Goal: Task Accomplishment & Management: Use online tool/utility

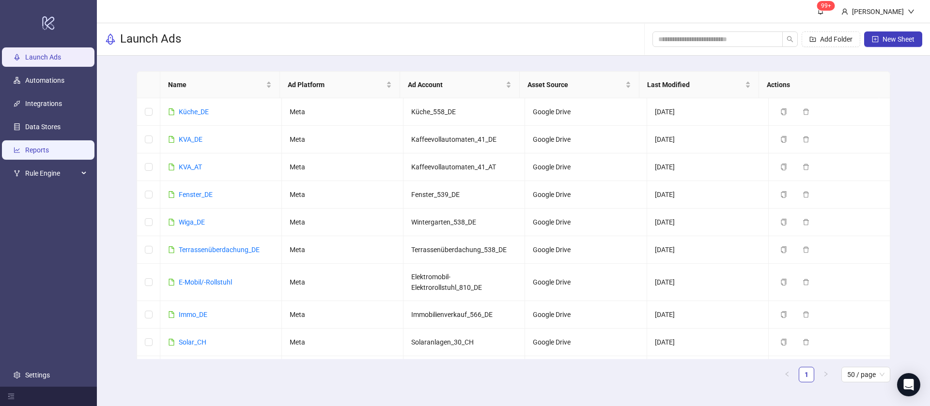
click at [49, 146] on link "Reports" at bounding box center [37, 150] width 24 height 8
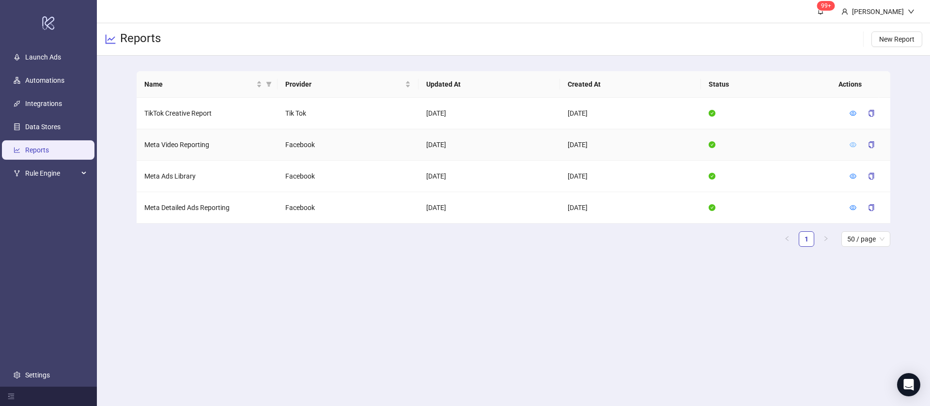
click at [853, 141] on link at bounding box center [852, 145] width 7 height 8
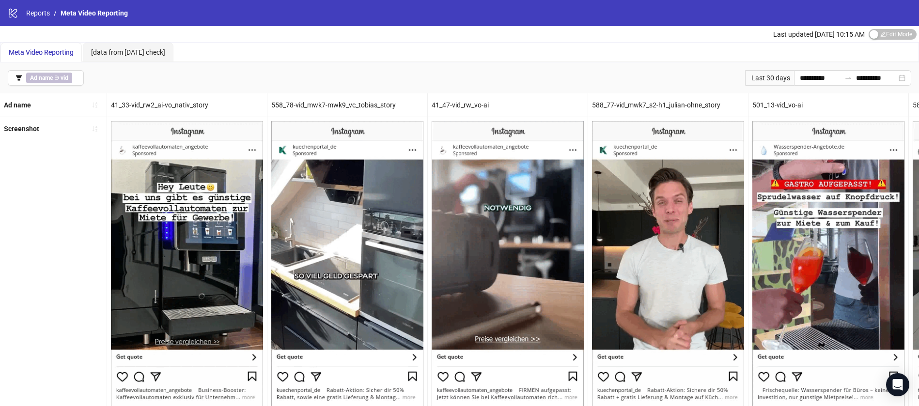
click at [757, 79] on div "Last 30 days" at bounding box center [769, 77] width 49 height 15
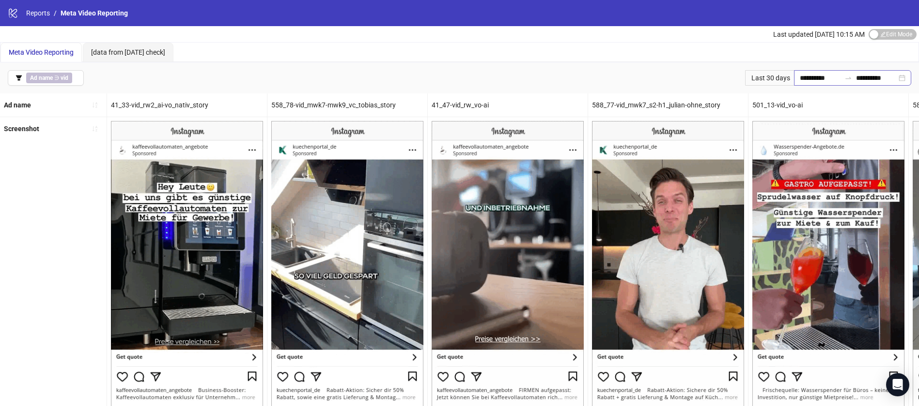
click at [804, 81] on div "**********" at bounding box center [459, 77] width 919 height 31
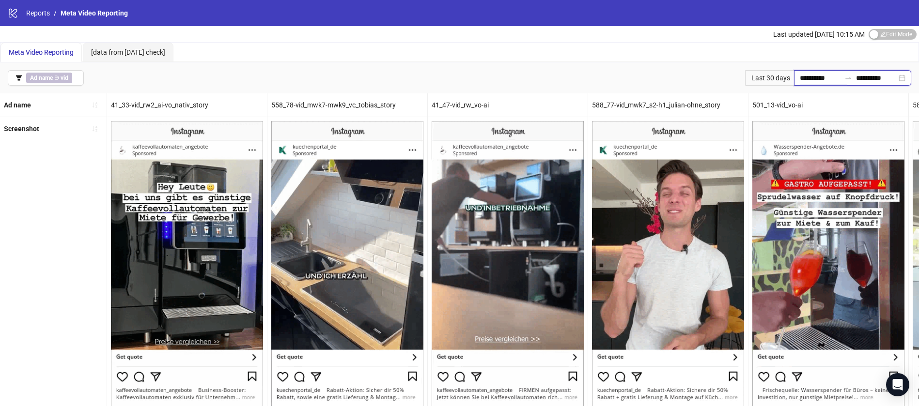
click at [804, 79] on input "**********" at bounding box center [820, 78] width 41 height 11
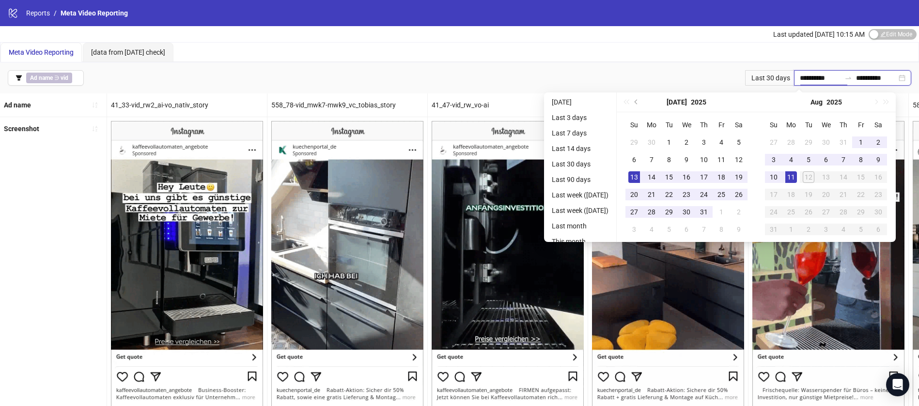
type input "**********"
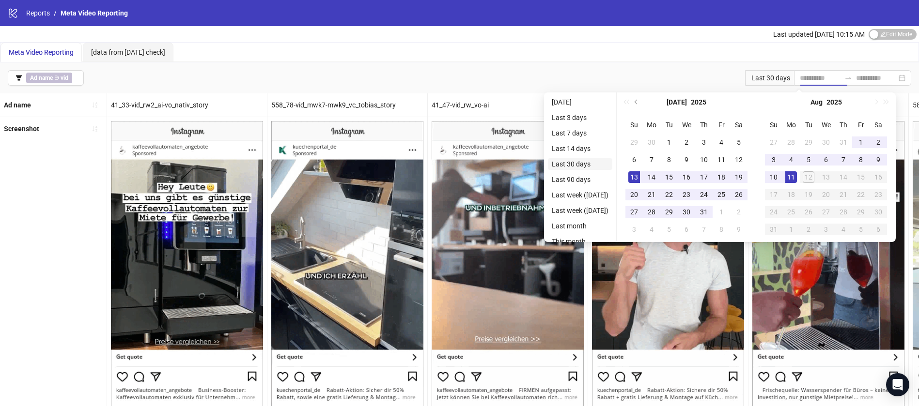
click at [565, 165] on li "Last 30 days" at bounding box center [580, 164] width 64 height 12
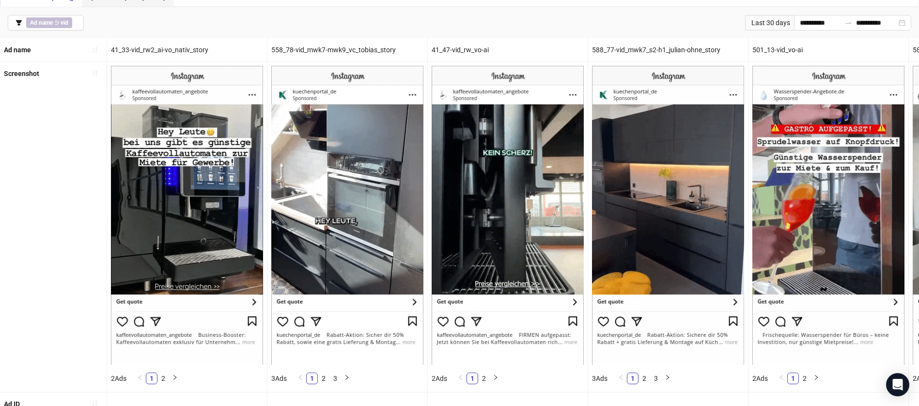
scroll to position [57, 0]
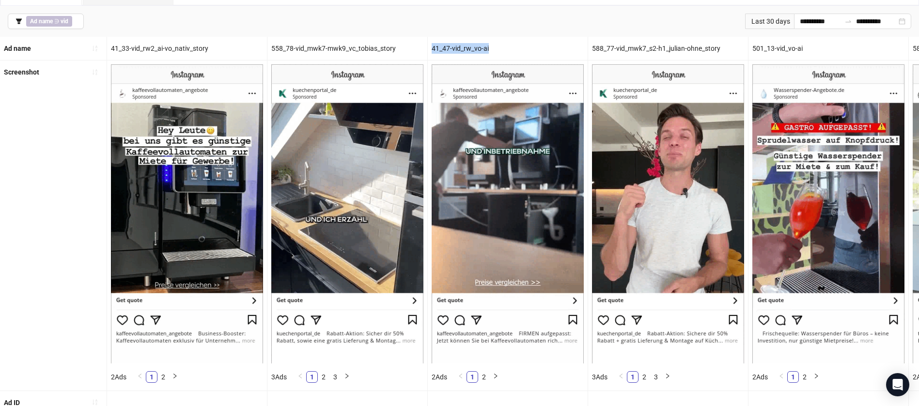
drag, startPoint x: 425, startPoint y: 41, endPoint x: 510, endPoint y: 54, distance: 86.2
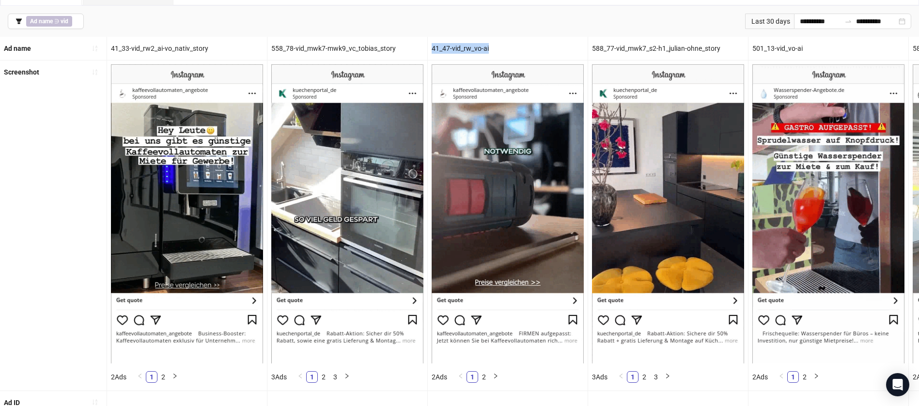
click at [509, 51] on div "41_47-vid_rw_vo-ai" at bounding box center [508, 48] width 160 height 23
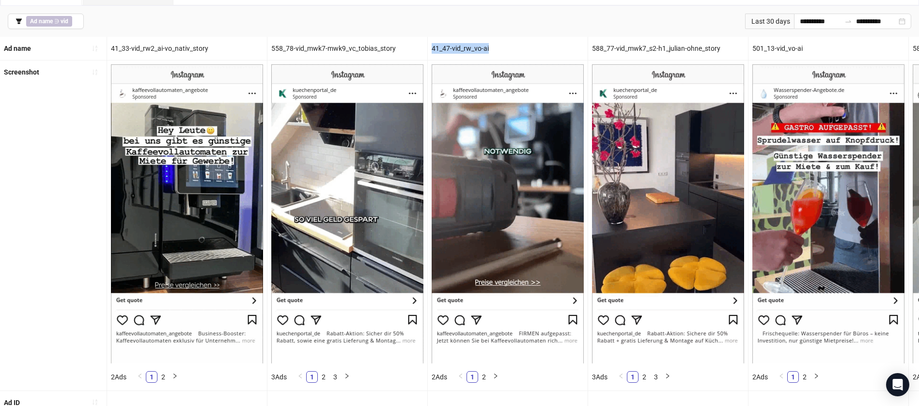
click at [508, 49] on div "41_47-vid_rw_vo-ai" at bounding box center [508, 48] width 160 height 23
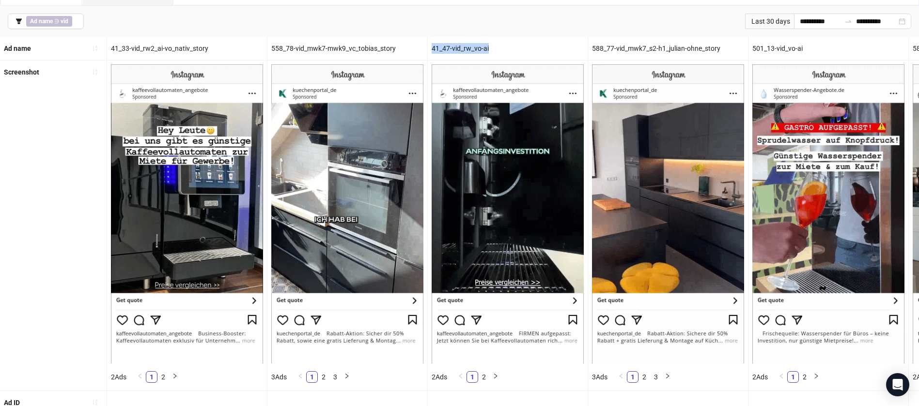
drag, startPoint x: 505, startPoint y: 48, endPoint x: 414, endPoint y: 43, distance: 90.7
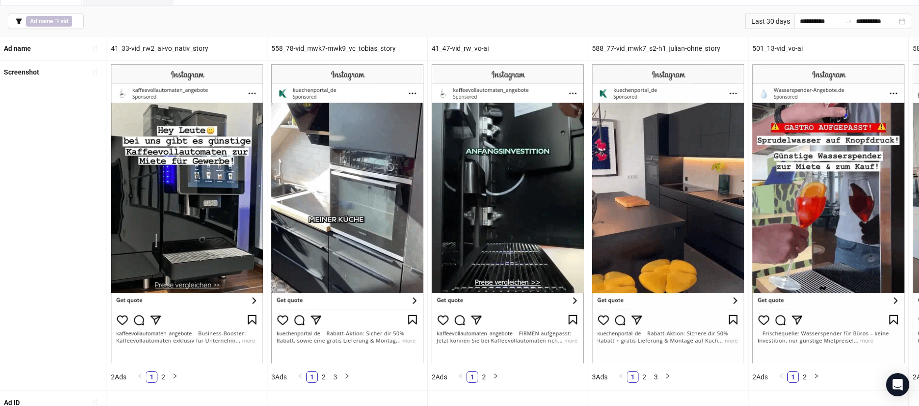
click at [107, 57] on div "Ad name" at bounding box center [53, 48] width 107 height 23
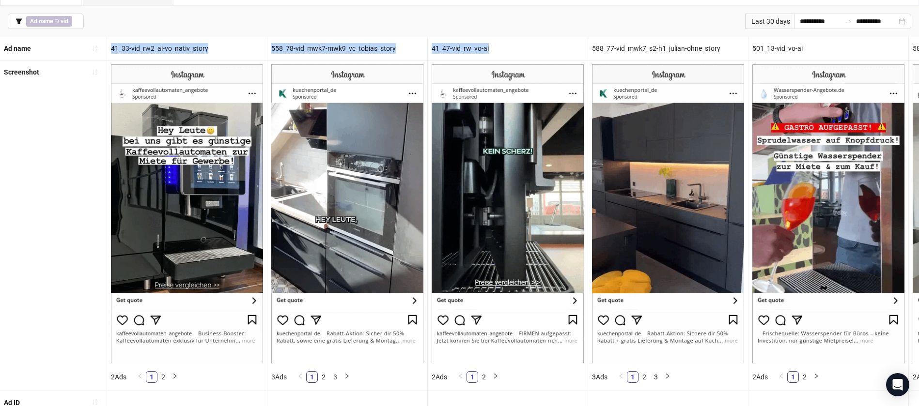
drag, startPoint x: 107, startPoint y: 50, endPoint x: 499, endPoint y: 58, distance: 392.4
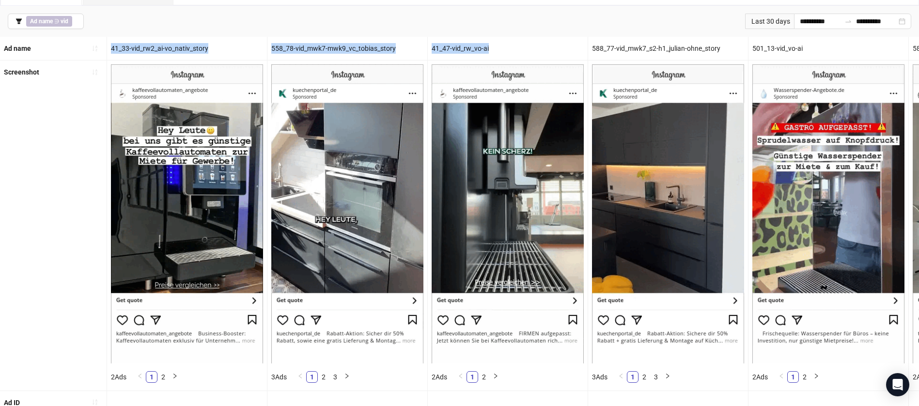
click at [499, 58] on div "41_47-vid_rw_vo-ai" at bounding box center [508, 48] width 160 height 23
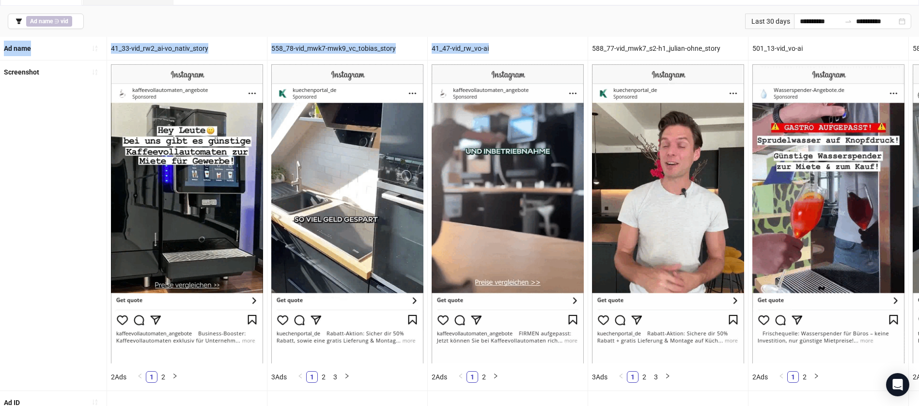
drag, startPoint x: 500, startPoint y: 57, endPoint x: 0, endPoint y: 45, distance: 500.0
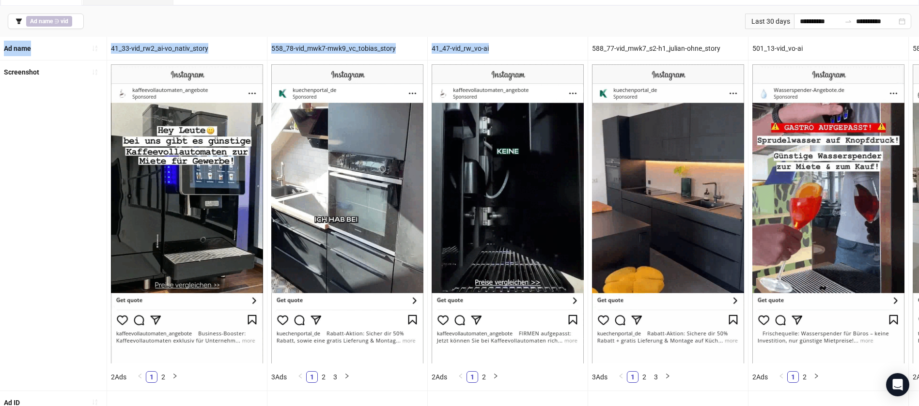
click at [0, 45] on div "Ad name" at bounding box center [53, 48] width 107 height 23
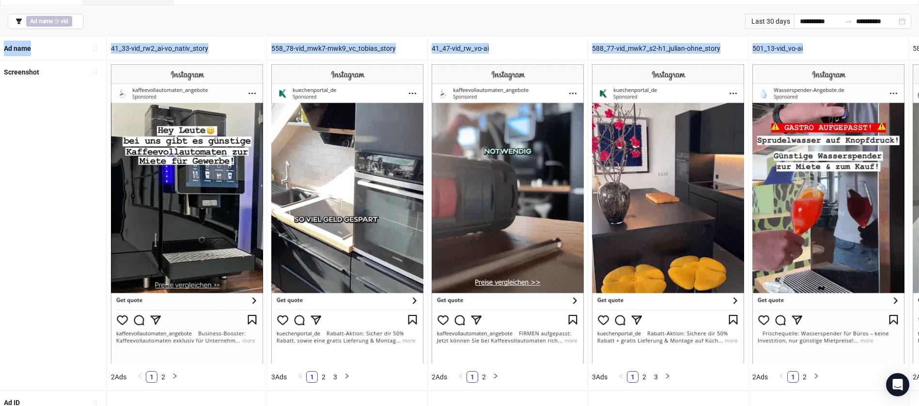
drag, startPoint x: 0, startPoint y: 45, endPoint x: 843, endPoint y: 44, distance: 842.2
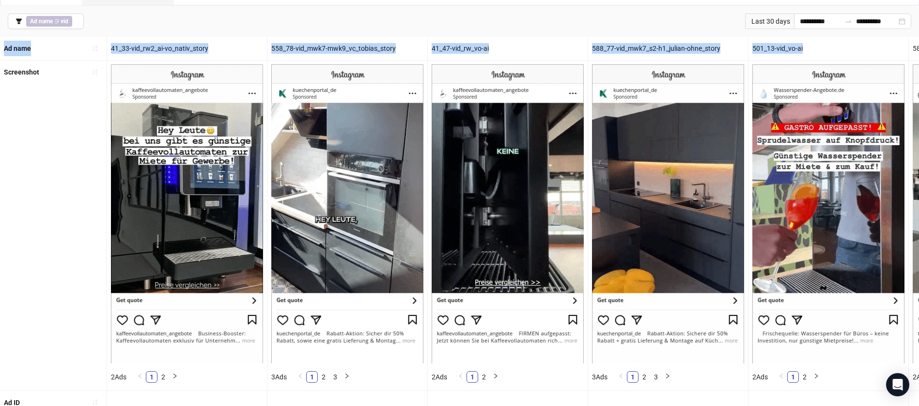
click at [843, 44] on div "501_13-vid_vo-ai" at bounding box center [828, 48] width 160 height 23
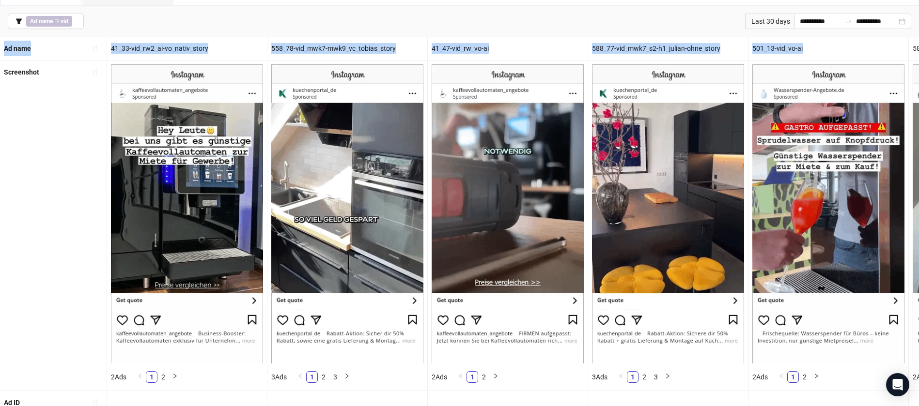
drag, startPoint x: 353, startPoint y: 93, endPoint x: 0, endPoint y: 50, distance: 355.7
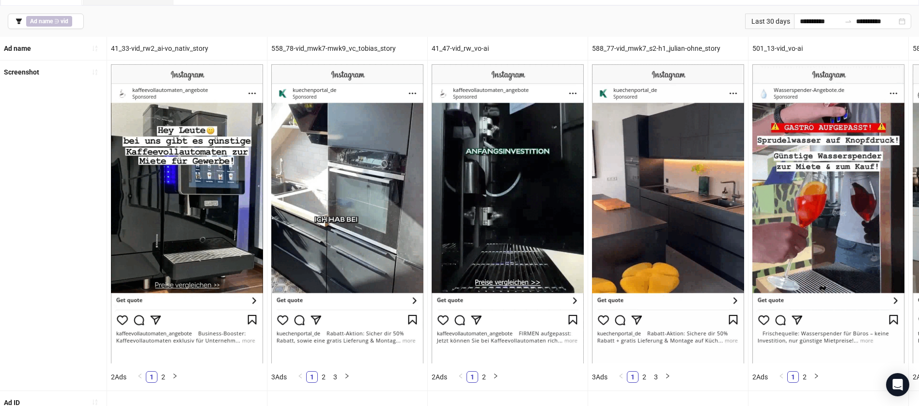
click at [155, 21] on div "**********" at bounding box center [459, 21] width 919 height 31
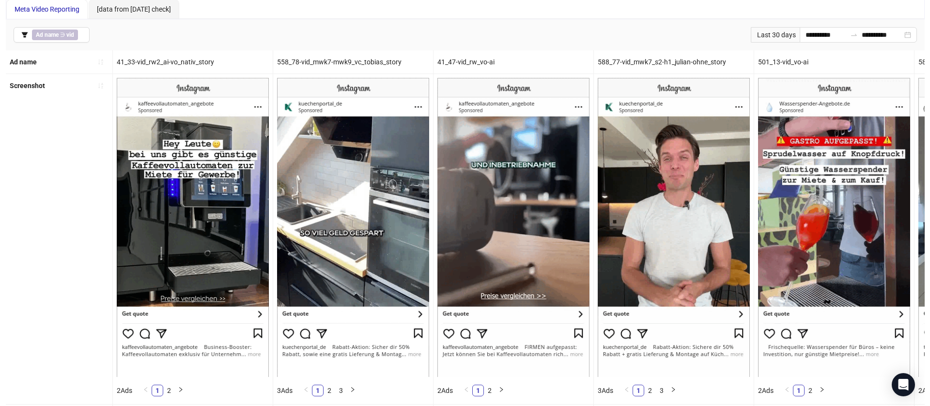
scroll to position [0, 0]
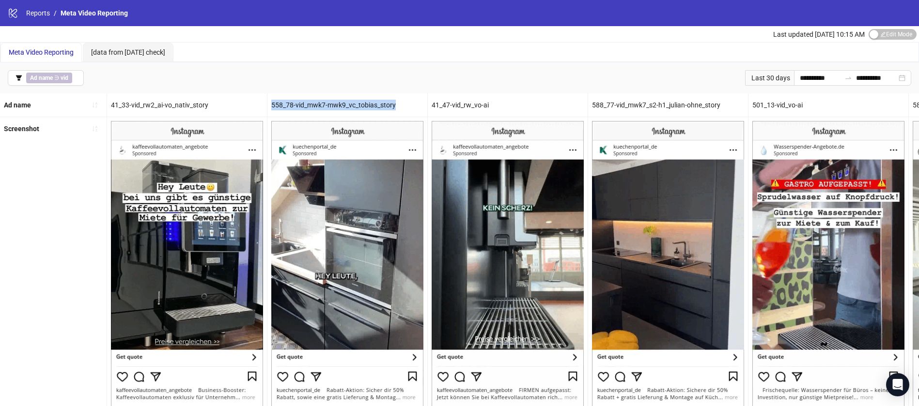
drag, startPoint x: 396, startPoint y: 105, endPoint x: 254, endPoint y: 112, distance: 141.6
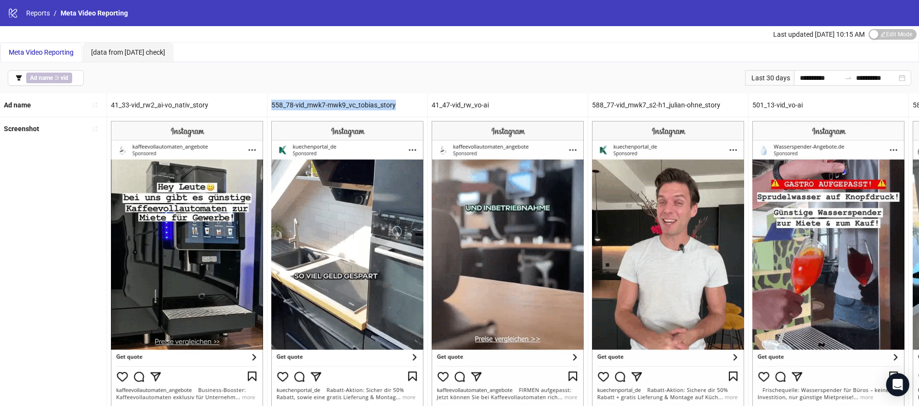
copy div "558_78-vid_mwk7-mwk9_vc_tobias_story"
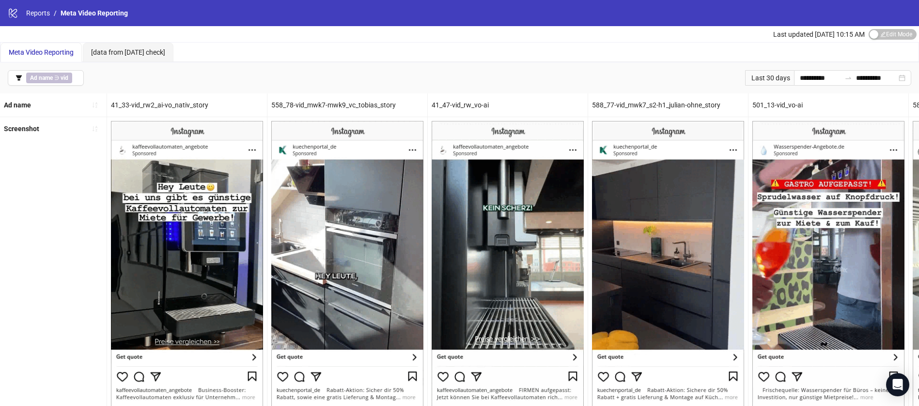
click at [427, 147] on div "3 Ads 1 2 3" at bounding box center [347, 282] width 160 height 330
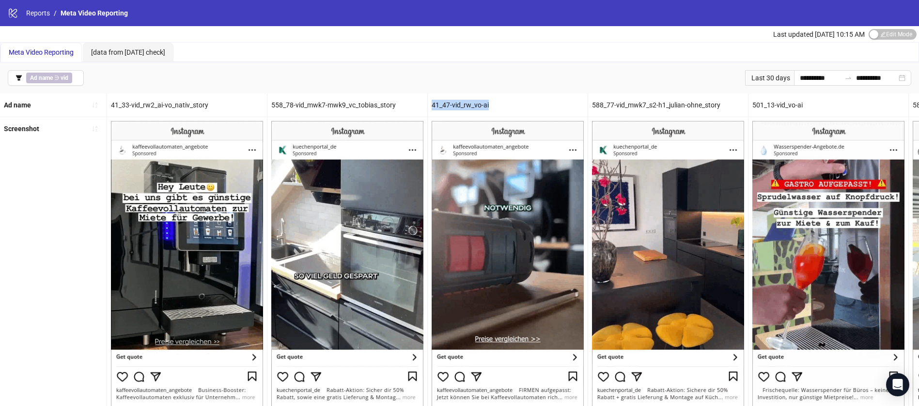
drag, startPoint x: 488, startPoint y: 102, endPoint x: 430, endPoint y: 101, distance: 58.6
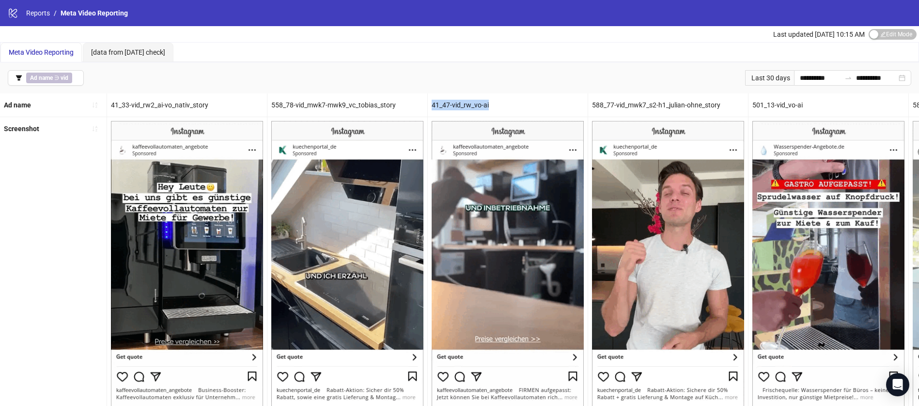
click at [430, 101] on div "41_47-vid_rw_vo-ai" at bounding box center [508, 104] width 160 height 23
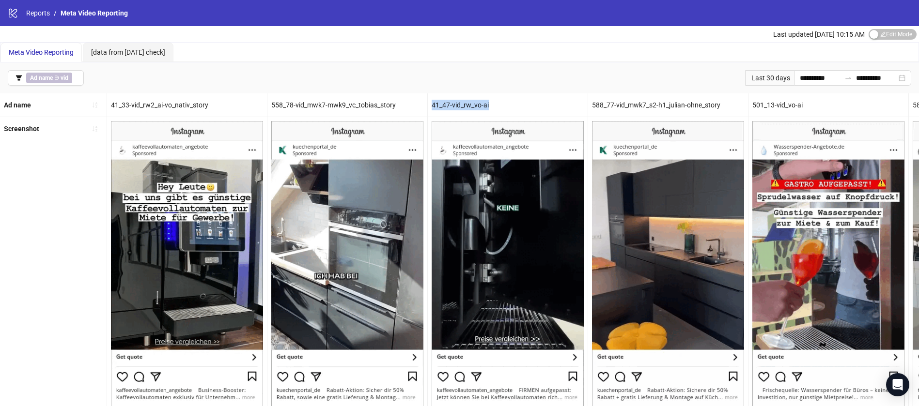
copy div "41_47-vid_rw_vo-ai"
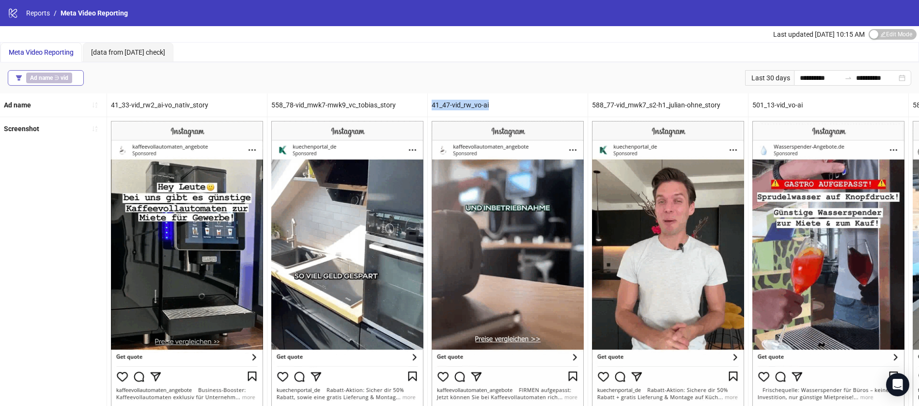
click at [39, 75] on b "Ad name" at bounding box center [41, 78] width 23 height 7
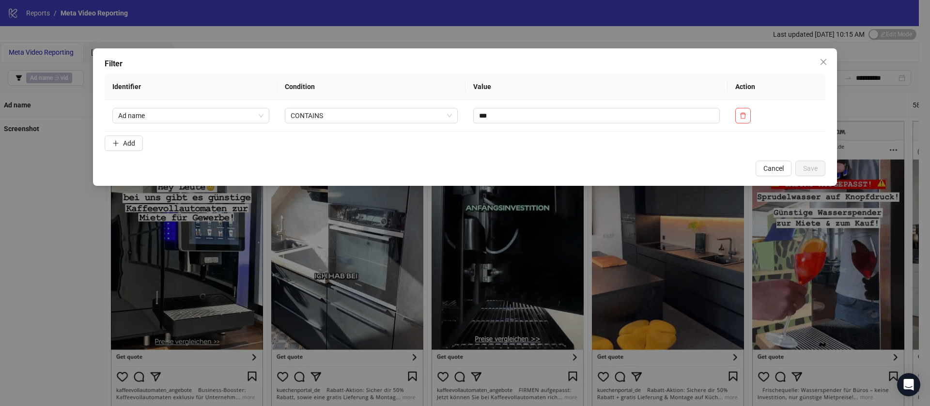
click at [134, 135] on form "Identifier Condition Value Action Ad name CONTAINS *** Add" at bounding box center [465, 114] width 721 height 81
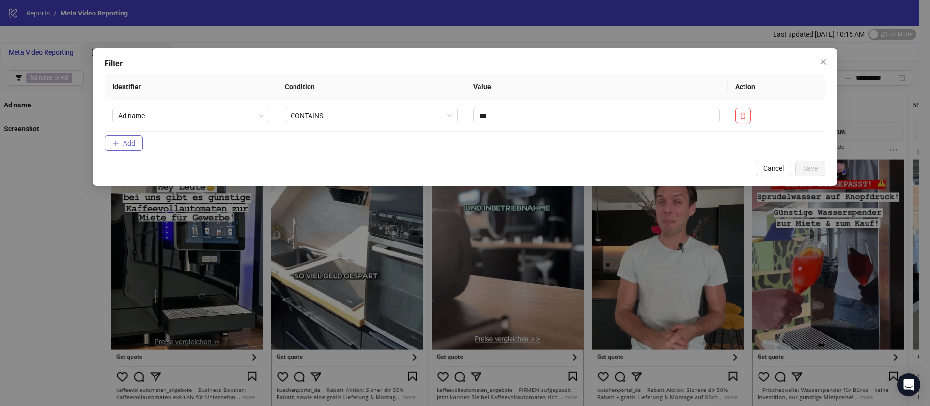
click at [133, 140] on span "Add" at bounding box center [129, 143] width 12 height 8
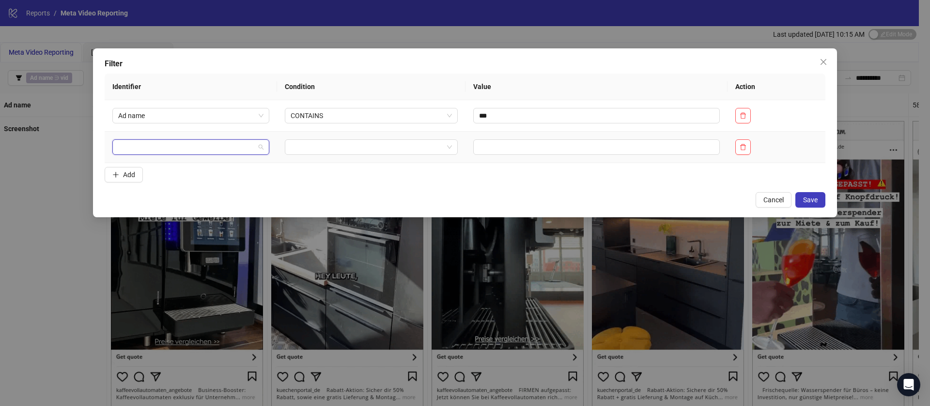
click at [172, 142] on input "search" at bounding box center [186, 147] width 137 height 15
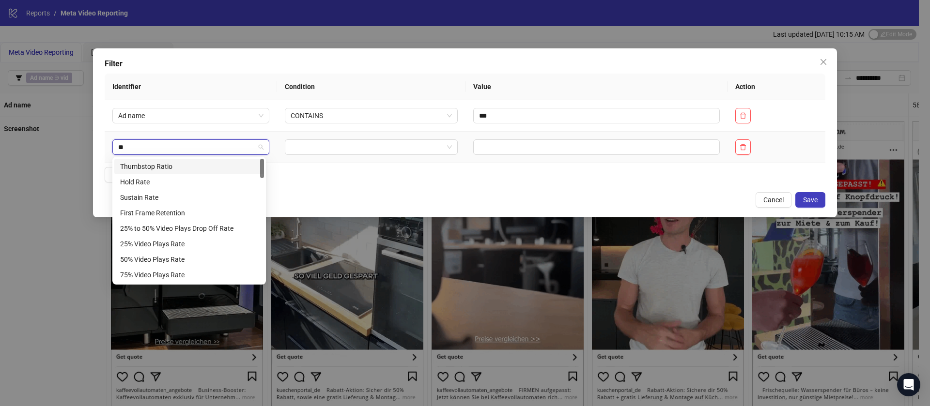
type input "***"
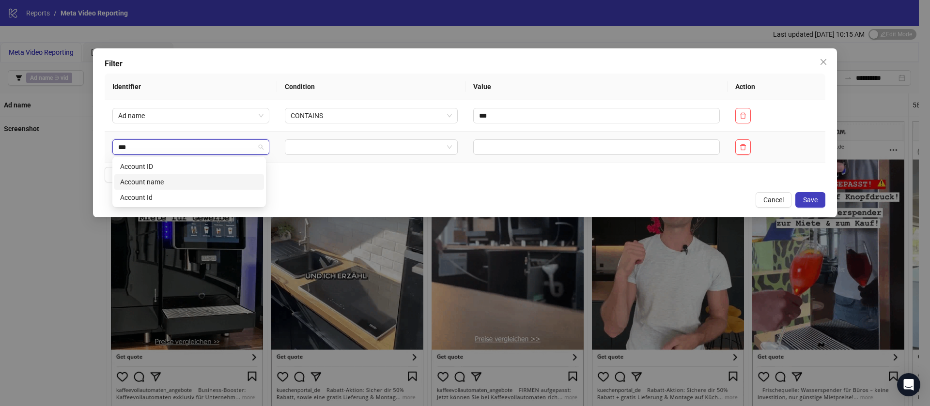
click at [162, 184] on div "Account name" at bounding box center [189, 182] width 138 height 11
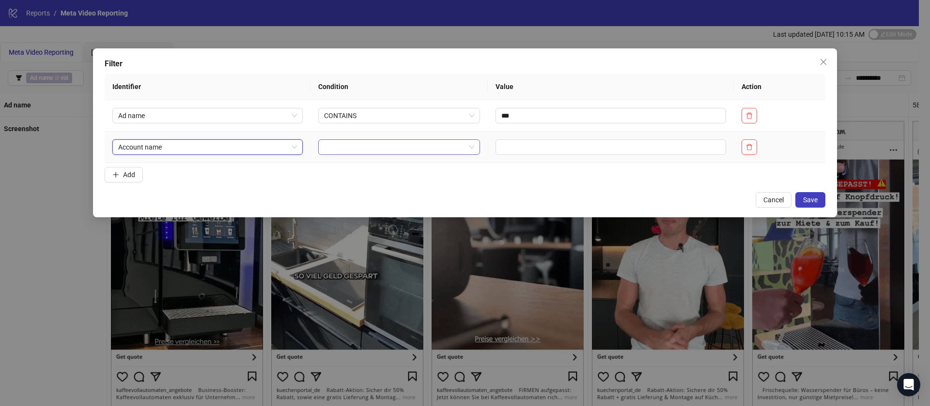
click at [340, 154] on input "search" at bounding box center [394, 147] width 141 height 15
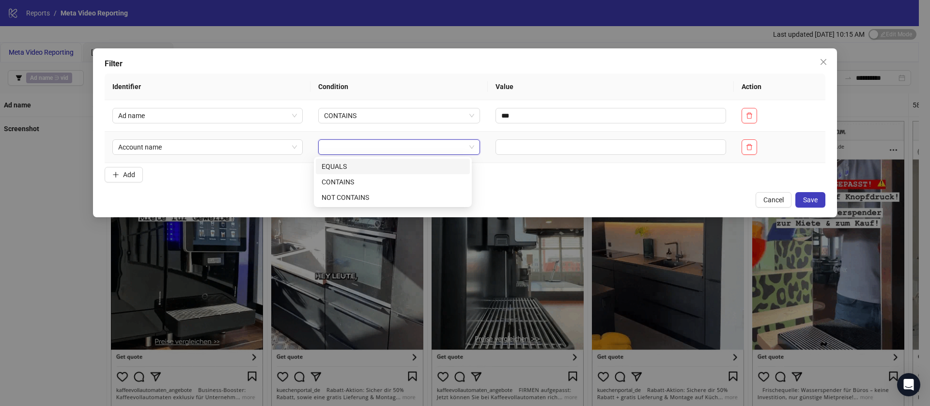
click at [343, 164] on div "EQUALS" at bounding box center [393, 166] width 142 height 11
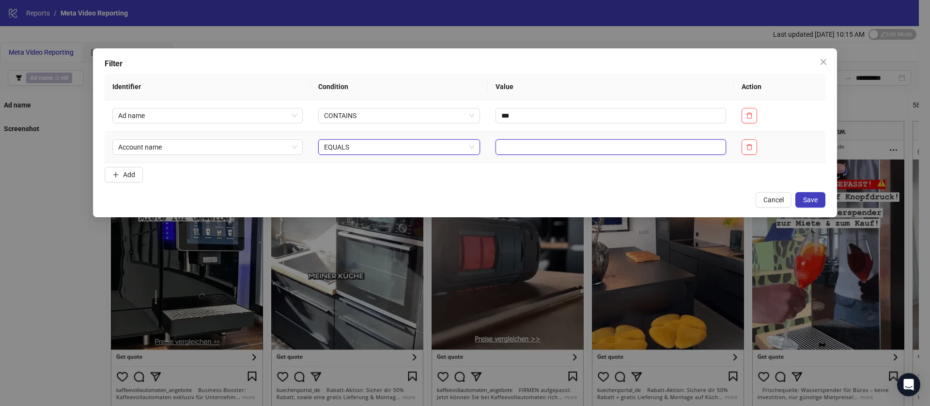
click at [538, 142] on input "text" at bounding box center [610, 146] width 231 height 15
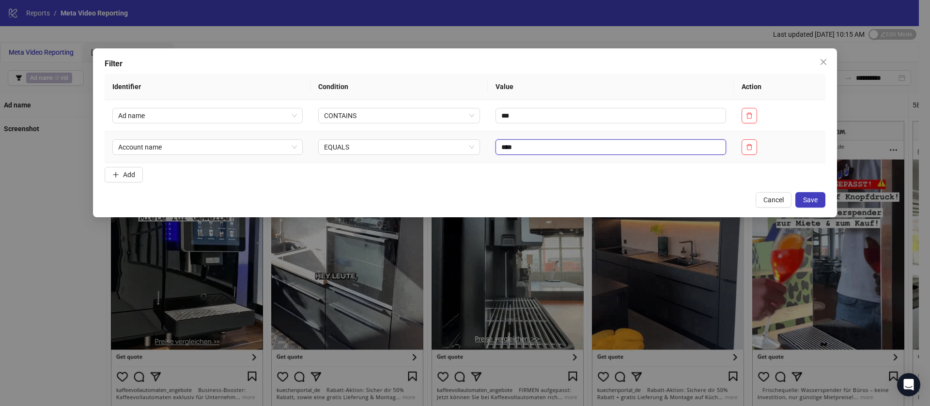
type input "****"
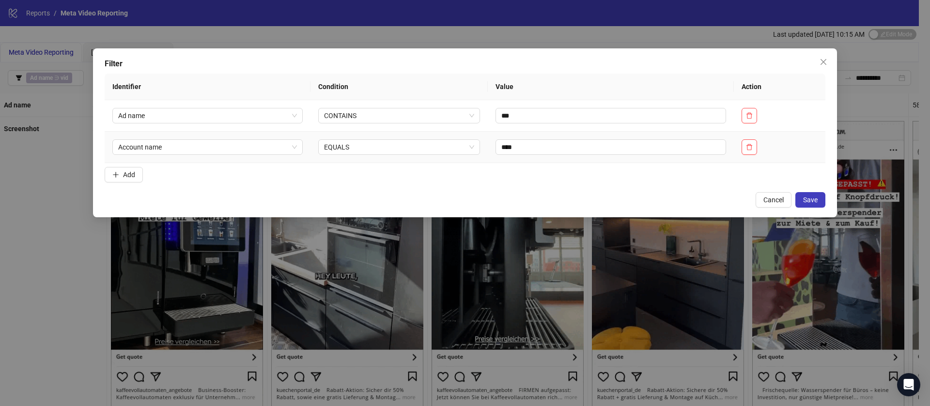
click at [568, 190] on div "Filter Identifier Condition Value Action Ad name CONTAINS *** Account name EQUA…" at bounding box center [465, 132] width 744 height 169
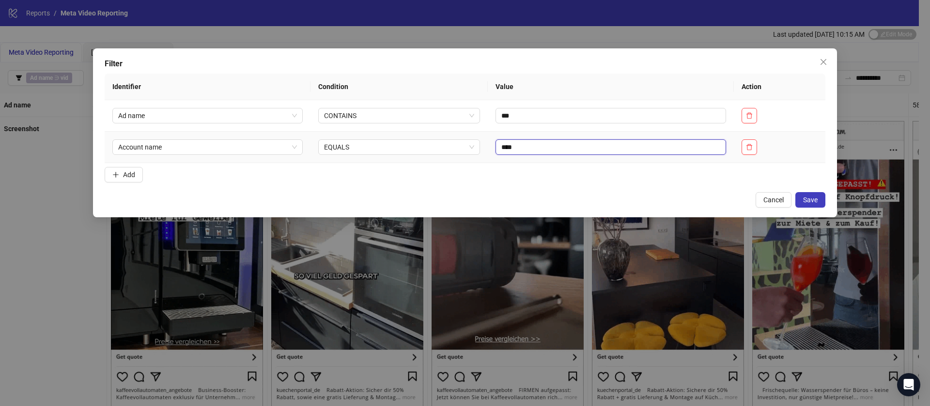
click at [532, 150] on input "****" at bounding box center [610, 146] width 231 height 15
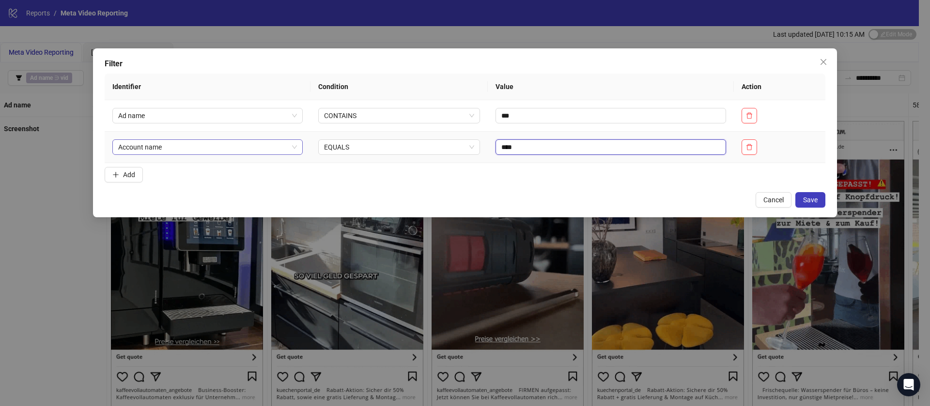
click at [203, 145] on span "Account name" at bounding box center [207, 147] width 179 height 15
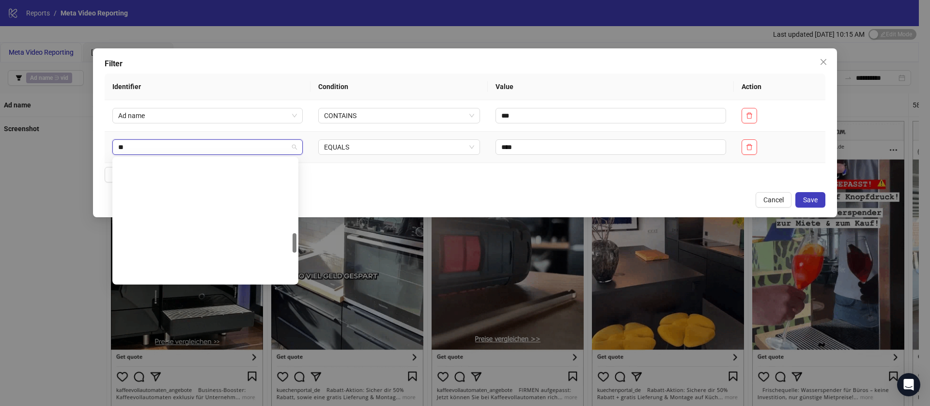
type input "***"
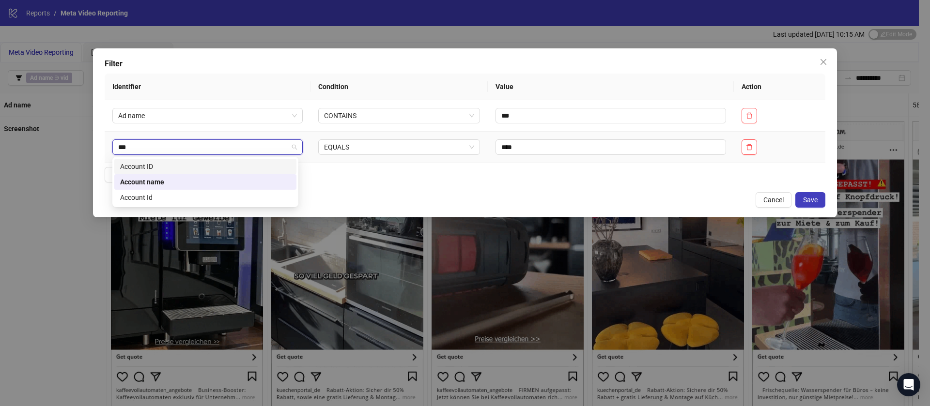
click at [208, 168] on div "Account ID" at bounding box center [205, 166] width 170 height 11
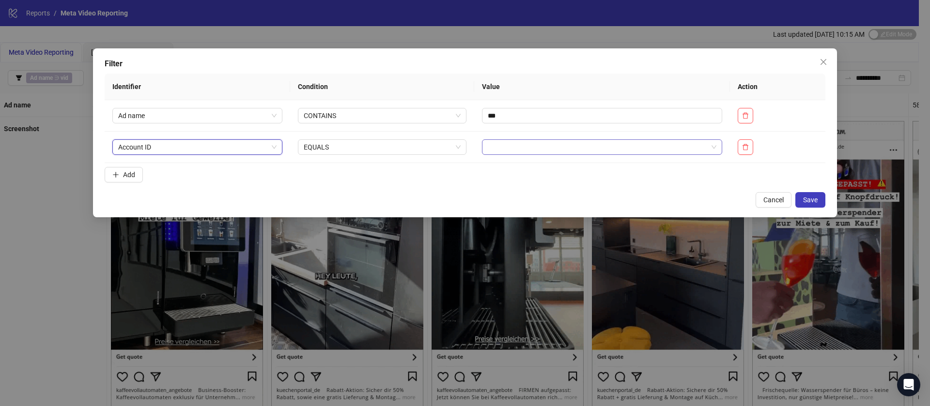
click at [571, 146] on input "search" at bounding box center [598, 147] width 220 height 15
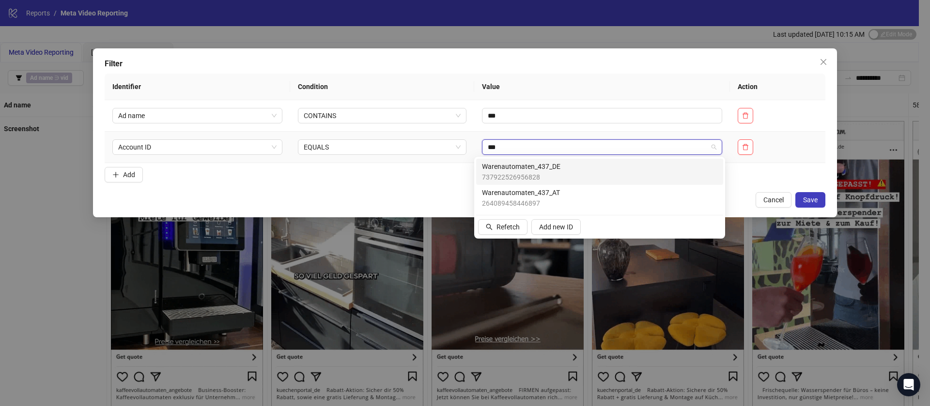
type input "****"
click at [559, 172] on span "737922526956828" at bounding box center [521, 177] width 78 height 11
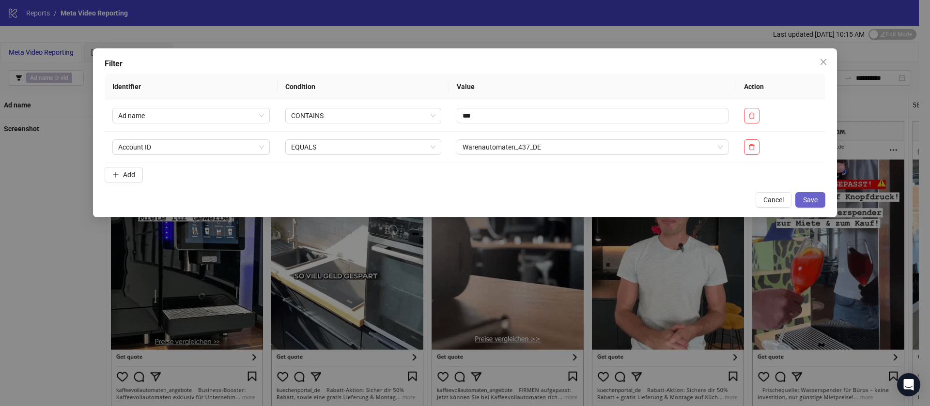
click at [803, 199] on span "Save" at bounding box center [810, 200] width 15 height 8
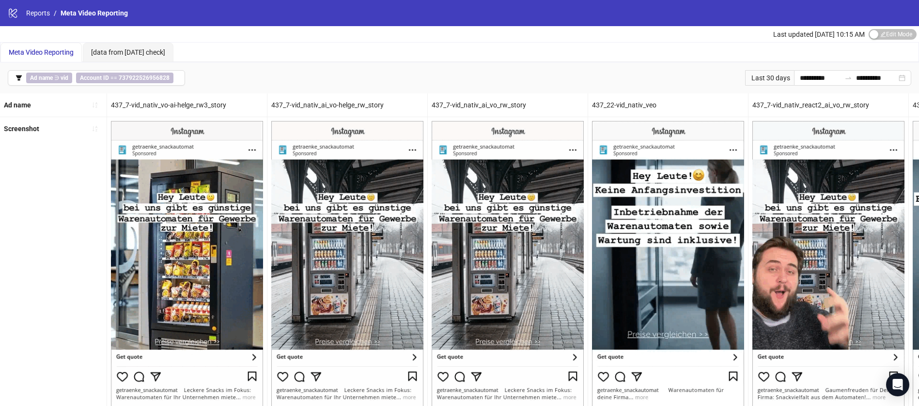
click at [799, 85] on div "**********" at bounding box center [459, 77] width 919 height 31
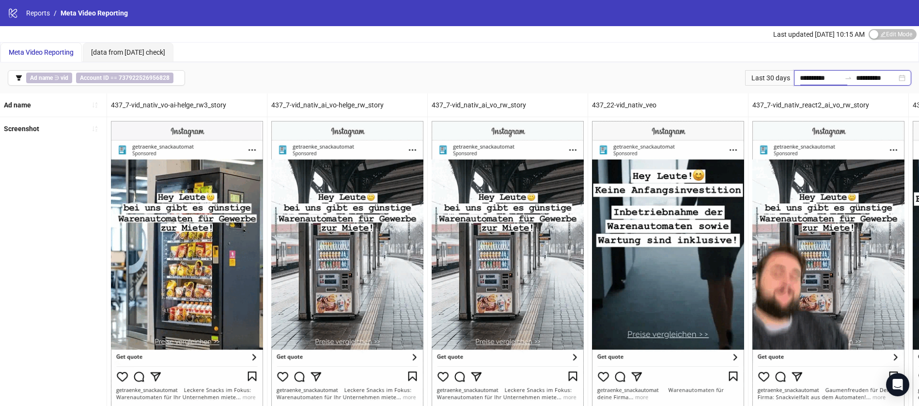
click at [802, 79] on input "**********" at bounding box center [820, 78] width 41 height 11
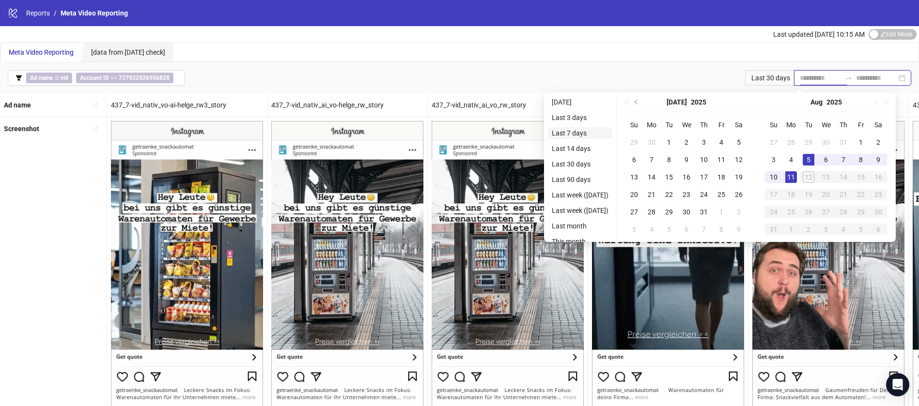
type input "**********"
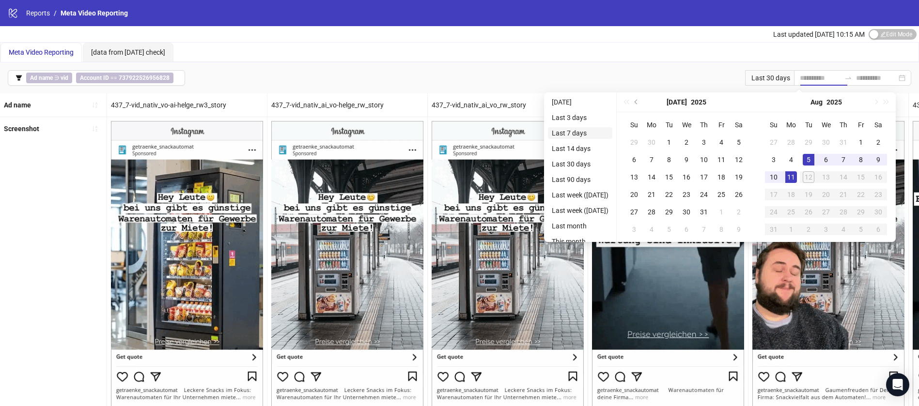
click at [588, 131] on li "Last 7 days" at bounding box center [580, 133] width 64 height 12
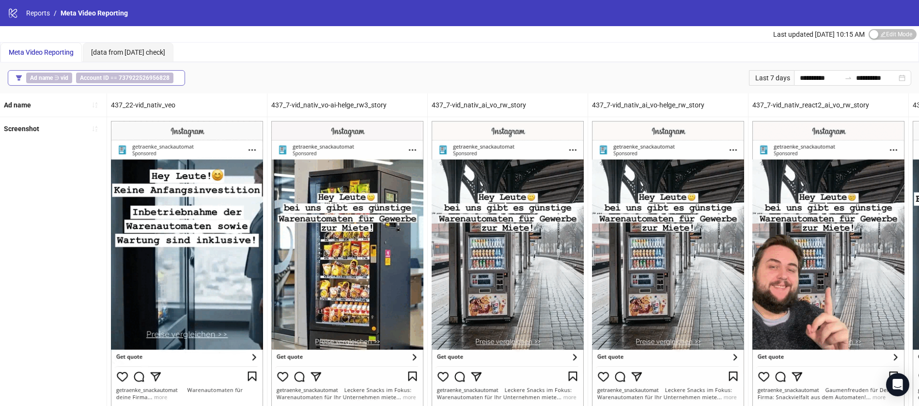
click at [131, 79] on b "737922526956828" at bounding box center [144, 78] width 51 height 7
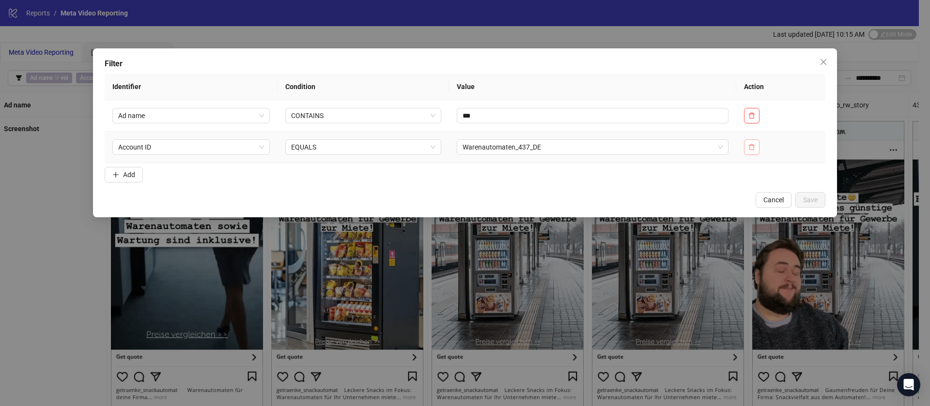
click at [753, 146] on icon "delete" at bounding box center [751, 147] width 7 height 7
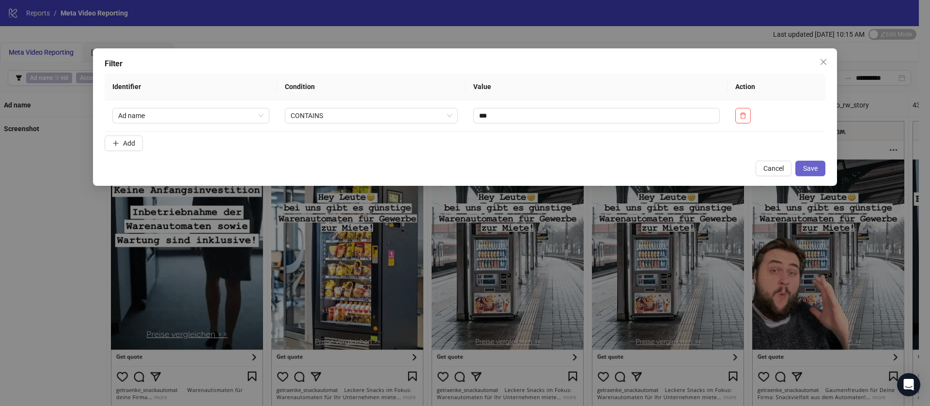
click at [823, 174] on button "Save" at bounding box center [810, 168] width 30 height 15
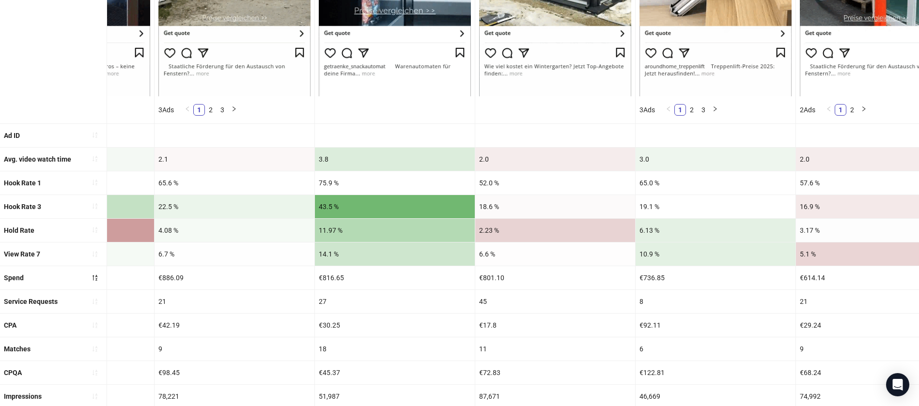
scroll to position [326, 0]
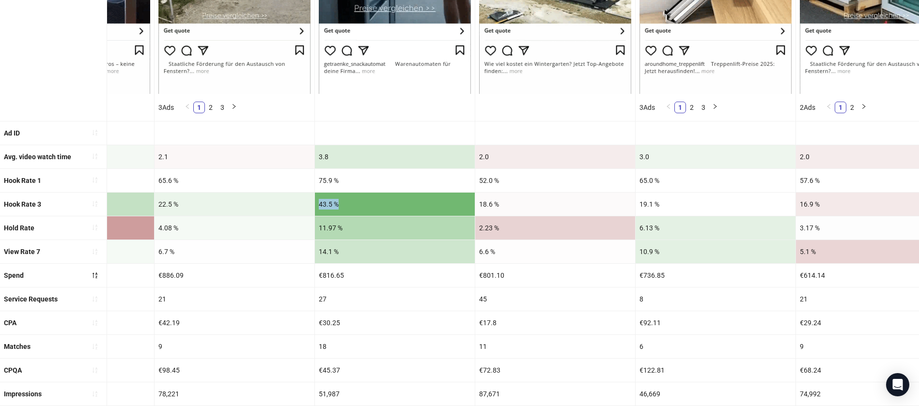
drag, startPoint x: 384, startPoint y: 204, endPoint x: 319, endPoint y: 204, distance: 64.9
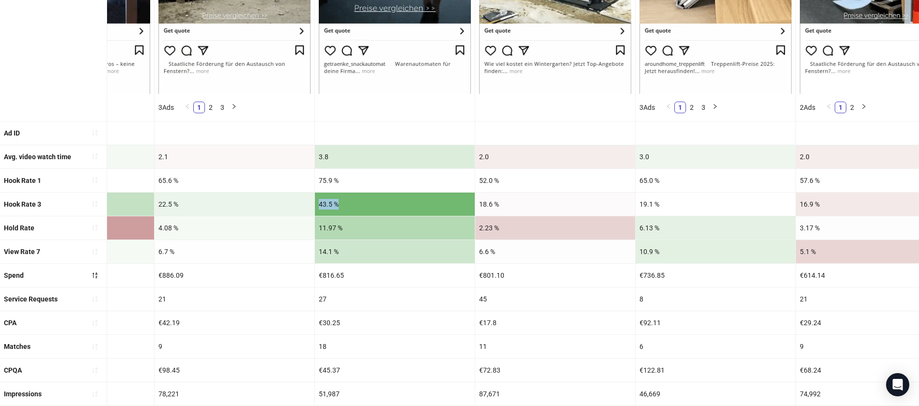
click at [319, 204] on div "43.5 %" at bounding box center [395, 204] width 160 height 23
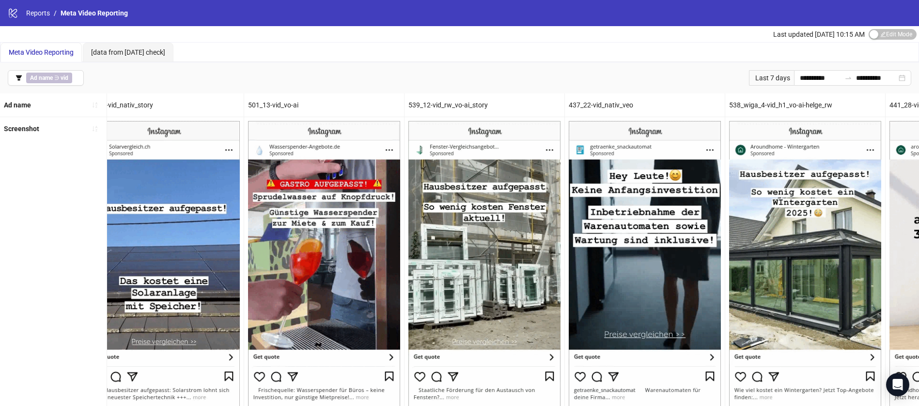
scroll to position [167, 0]
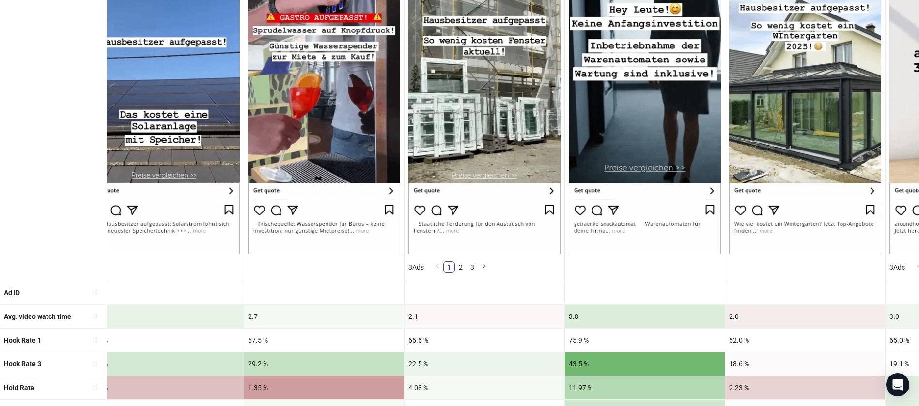
click at [589, 314] on div "3.8" at bounding box center [645, 316] width 160 height 23
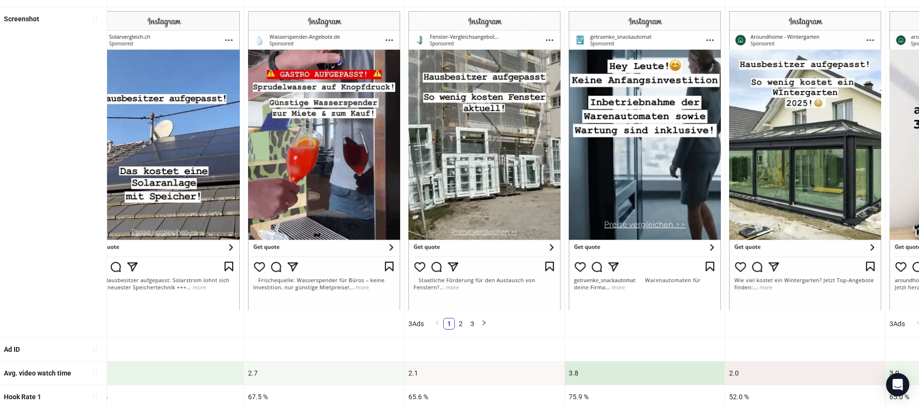
scroll to position [61, 0]
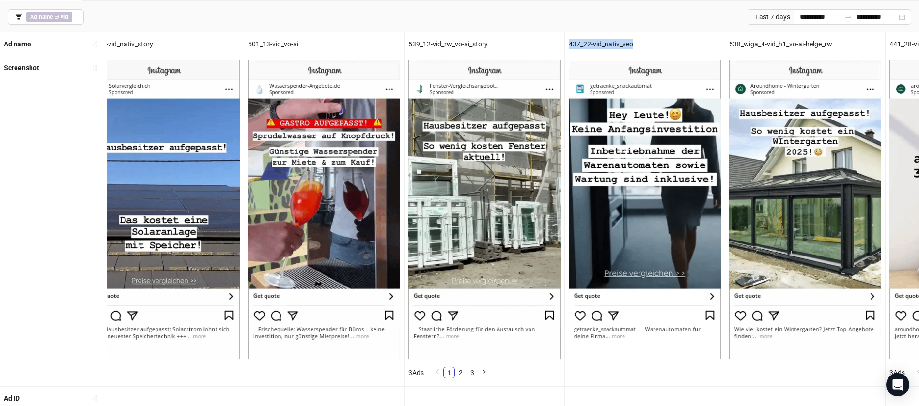
drag, startPoint x: 635, startPoint y: 45, endPoint x: 568, endPoint y: 39, distance: 67.6
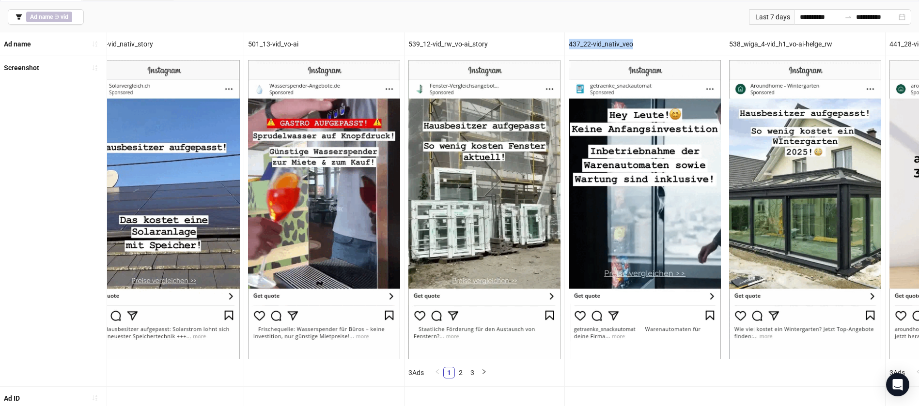
click at [568, 39] on div "437_22-vid_nativ_veo" at bounding box center [645, 43] width 160 height 23
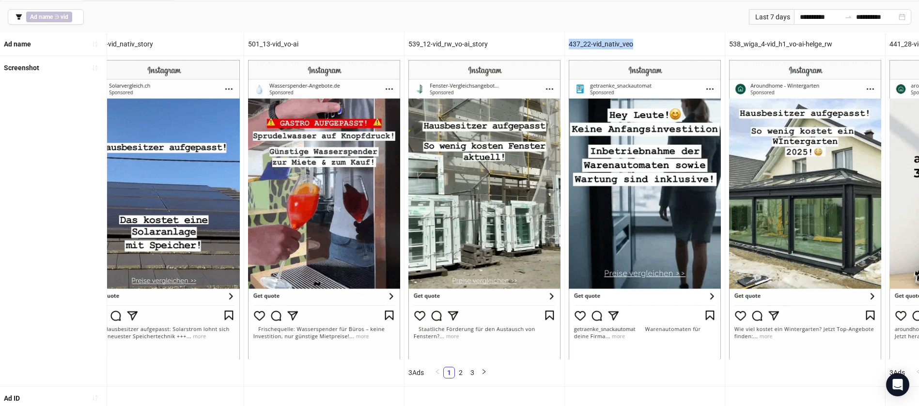
copy div "437_22-vid_nativ_veo"
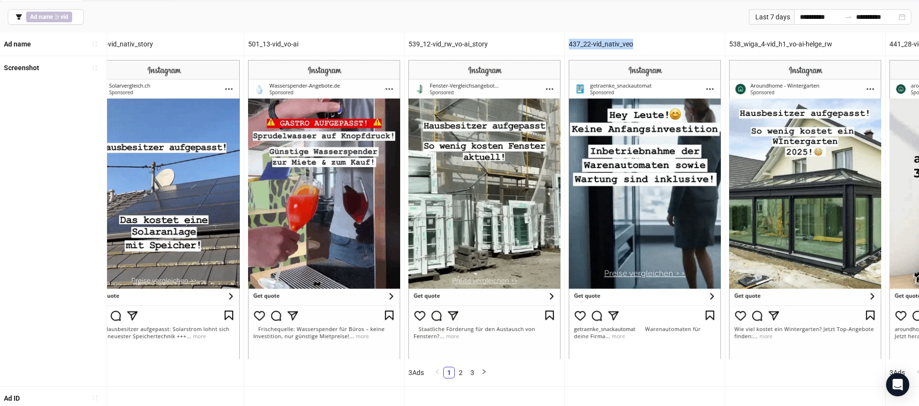
click at [577, 39] on div "437_22-vid_nativ_veo" at bounding box center [645, 43] width 160 height 23
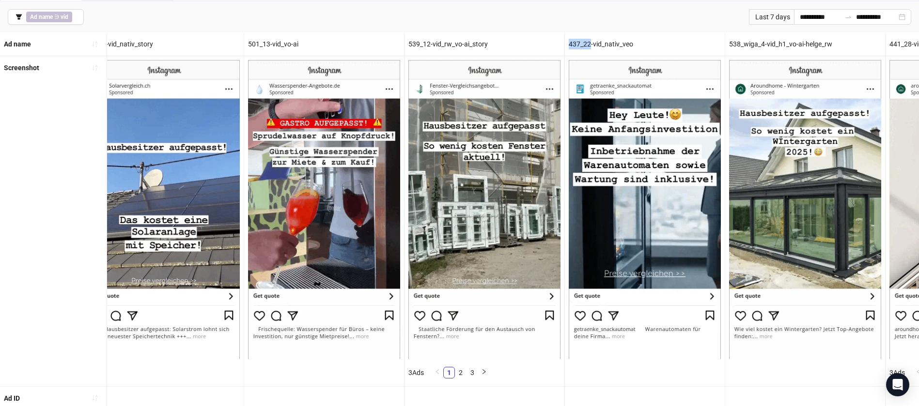
click at [577, 39] on div "437_22-vid_nativ_veo" at bounding box center [645, 43] width 160 height 23
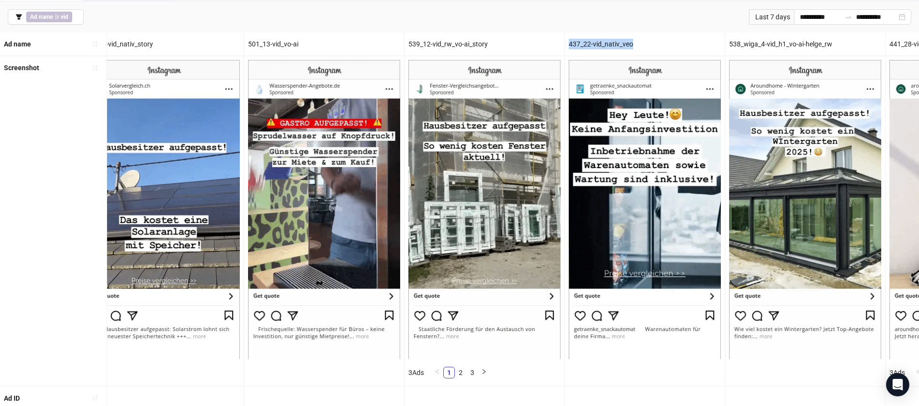
click at [577, 39] on div "437_22-vid_nativ_veo" at bounding box center [645, 43] width 160 height 23
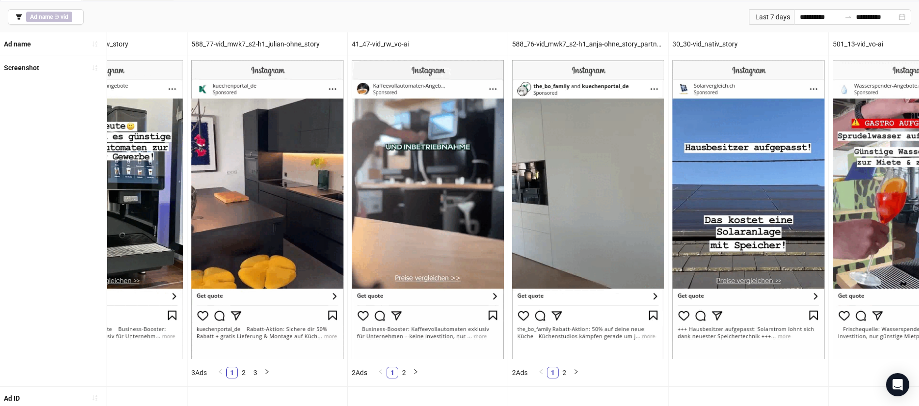
scroll to position [0, 0]
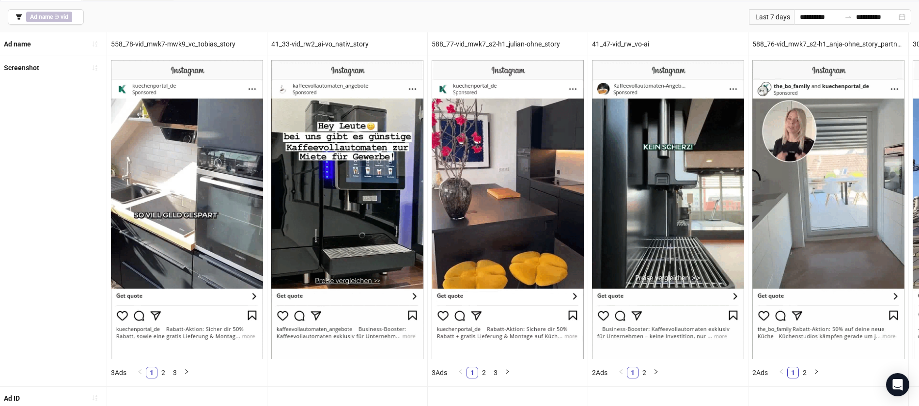
click at [579, 24] on div "**********" at bounding box center [459, 16] width 919 height 31
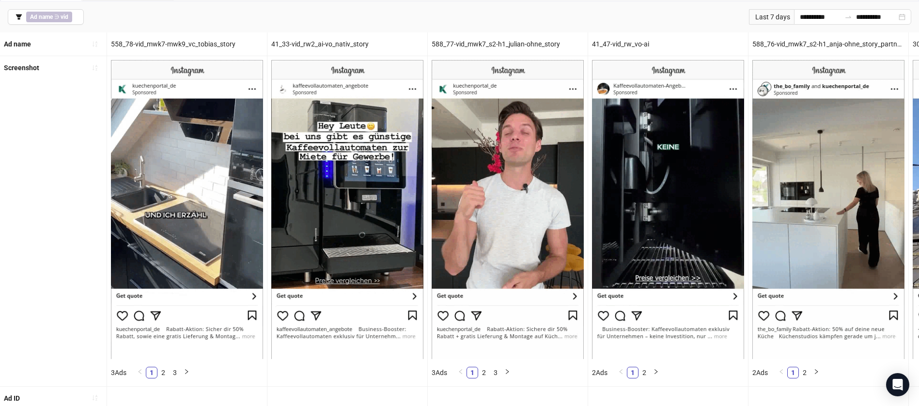
click at [630, 44] on div "41_47-vid_rw_vo-ai" at bounding box center [668, 43] width 160 height 23
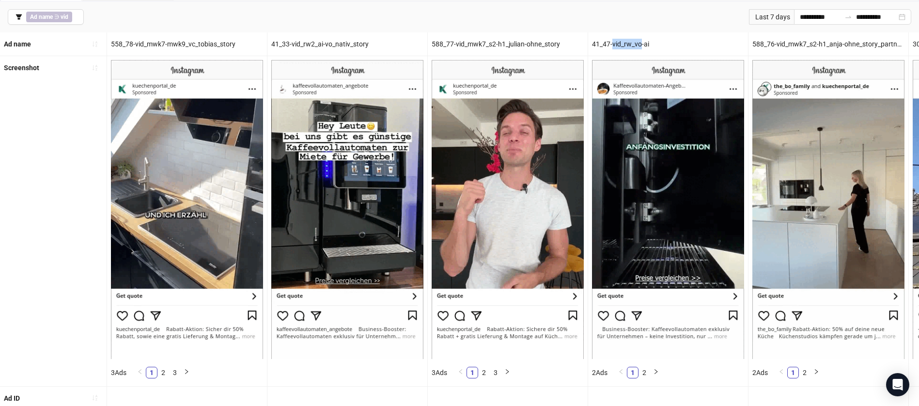
click at [630, 44] on div "41_47-vid_rw_vo-ai" at bounding box center [668, 43] width 160 height 23
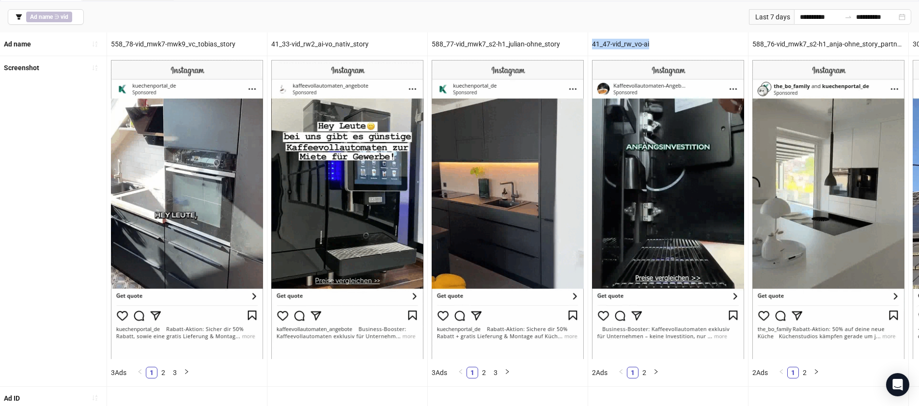
click at [630, 44] on div "41_47-vid_rw_vo-ai" at bounding box center [668, 43] width 160 height 23
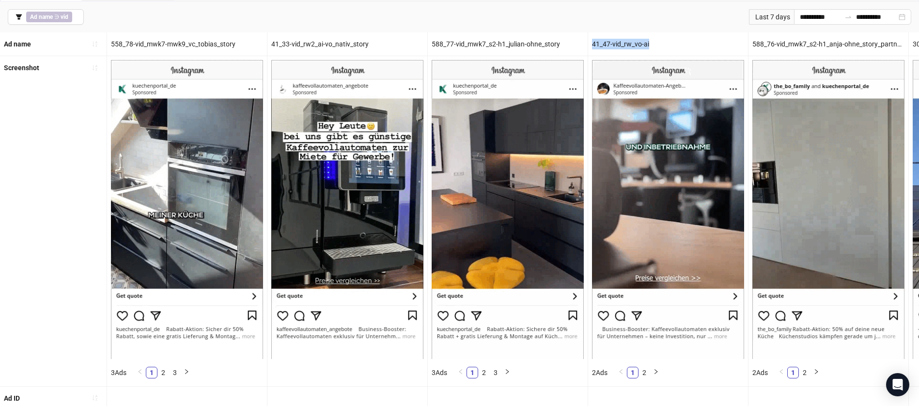
copy div "41_47-vid_rw_vo-ai"
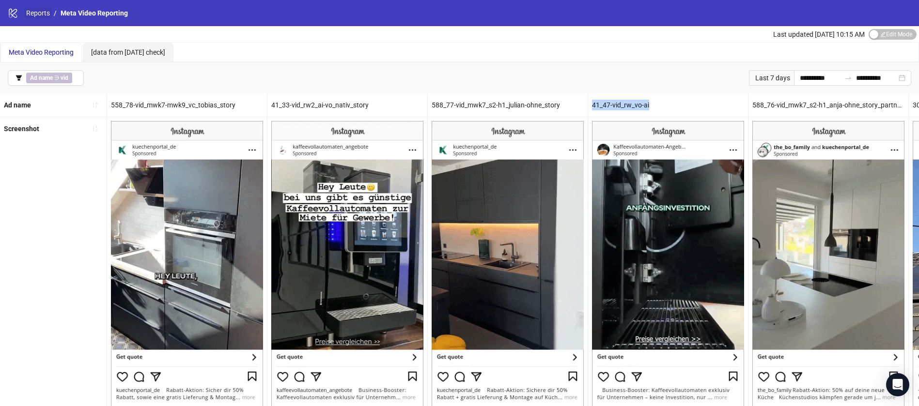
click at [48, 10] on link "Reports" at bounding box center [38, 13] width 28 height 11
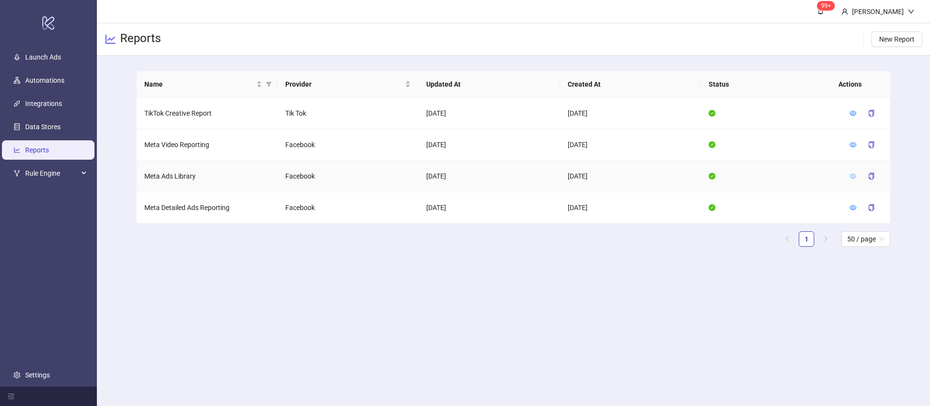
click at [850, 175] on icon "eye" at bounding box center [852, 176] width 7 height 5
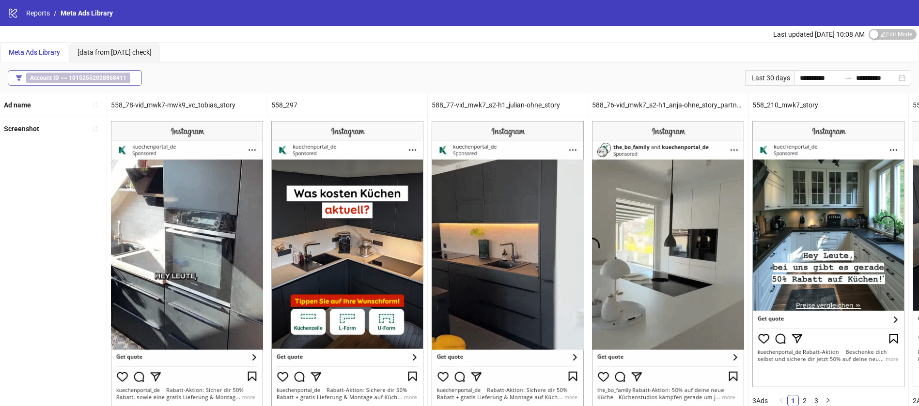
click at [74, 78] on b "10152552028868411" at bounding box center [98, 78] width 58 height 7
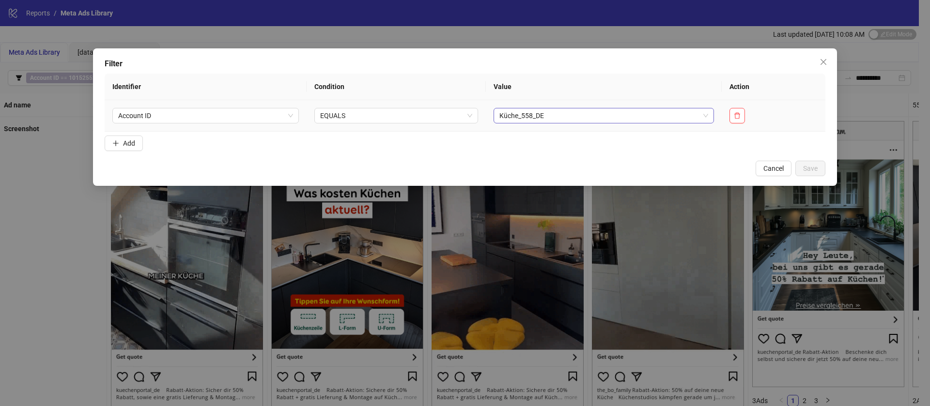
click at [524, 115] on span "Küche_558_DE" at bounding box center [603, 115] width 209 height 15
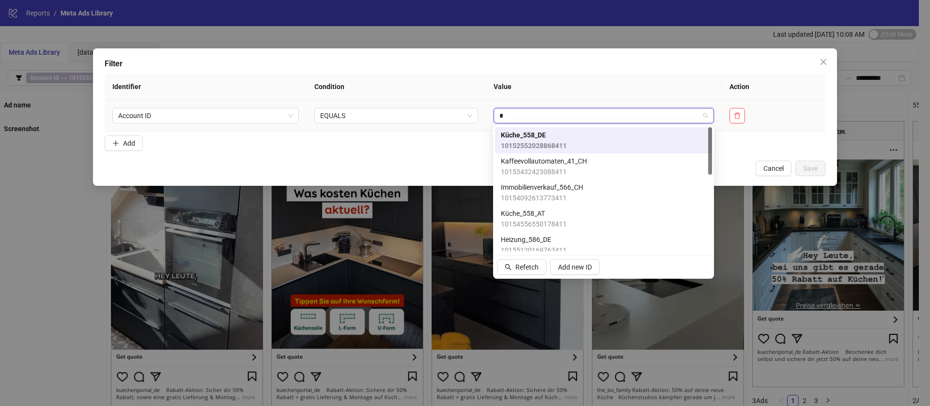
type input "**"
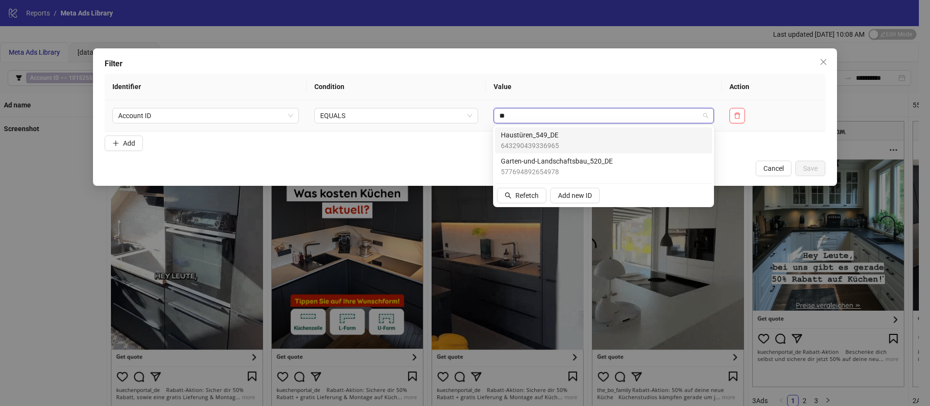
click at [536, 143] on span "643290439336965" at bounding box center [530, 145] width 58 height 11
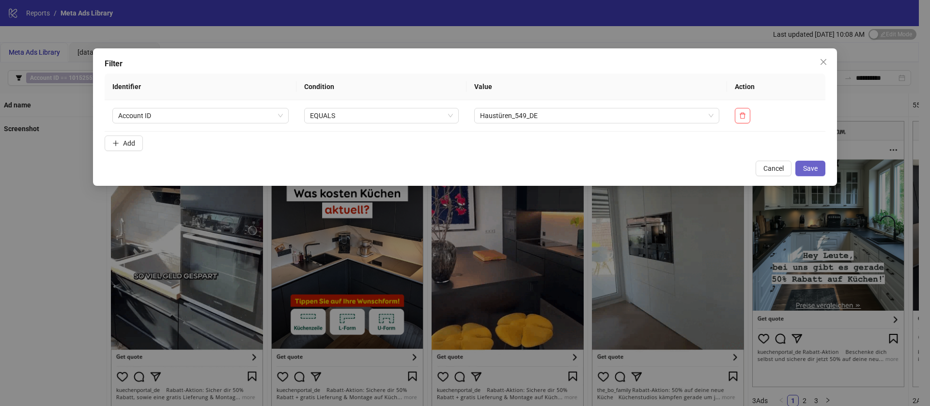
click at [804, 168] on span "Save" at bounding box center [810, 169] width 15 height 8
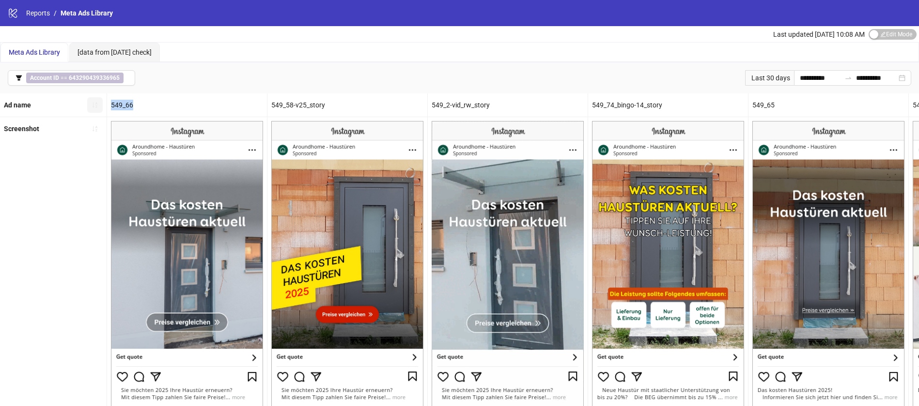
drag, startPoint x: 143, startPoint y: 102, endPoint x: 96, endPoint y: 105, distance: 47.6
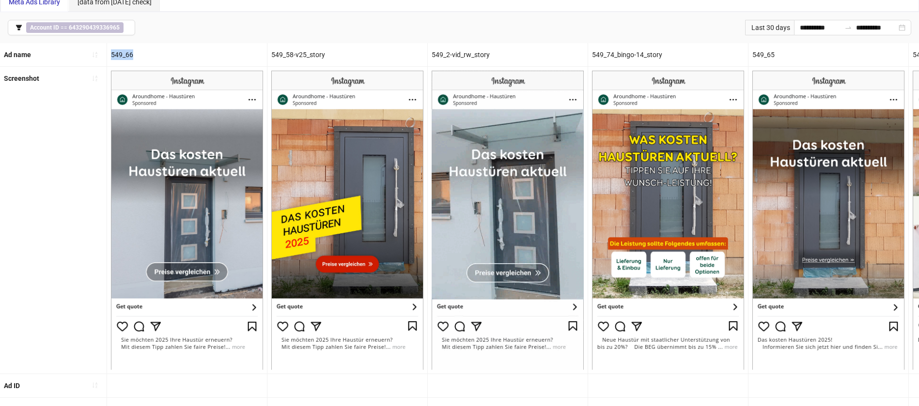
scroll to position [73, 0]
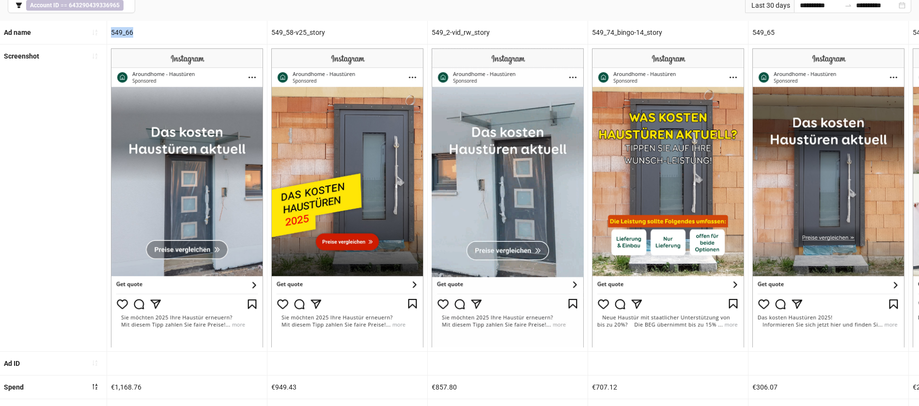
click at [154, 35] on div "549_66" at bounding box center [187, 32] width 160 height 23
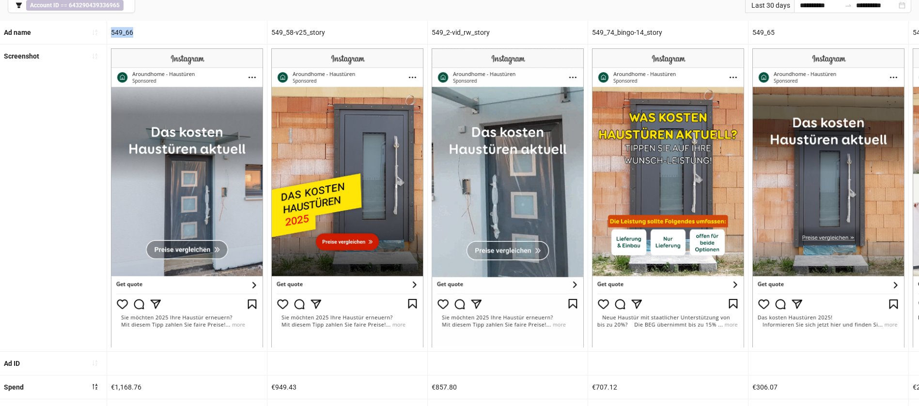
drag, startPoint x: 140, startPoint y: 31, endPoint x: 106, endPoint y: 30, distance: 34.9
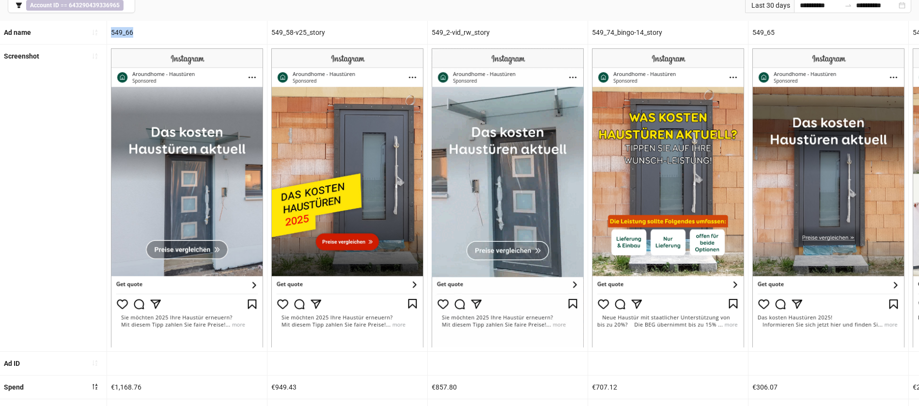
copy div "549_66"
click at [101, 29] on button "button" at bounding box center [94, 32] width 15 height 15
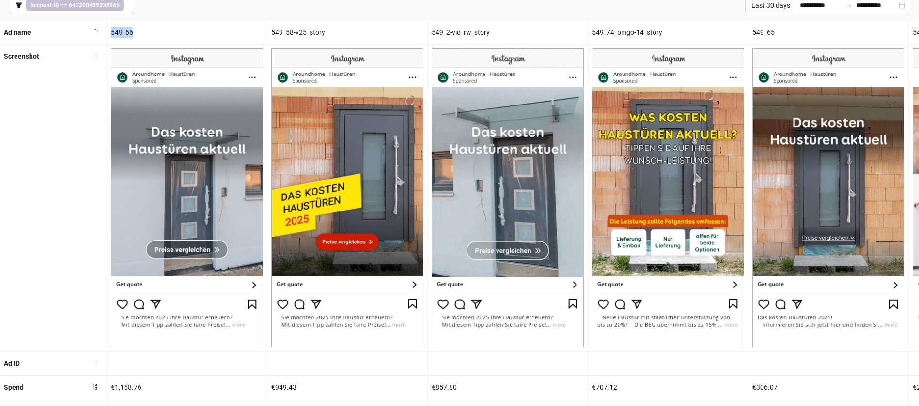
click at [126, 40] on div "549_66" at bounding box center [187, 32] width 160 height 23
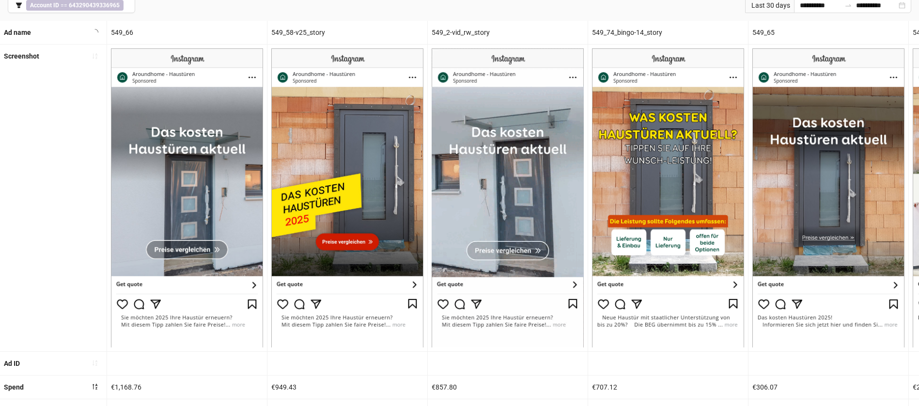
click at [117, 34] on div "549_66" at bounding box center [187, 32] width 160 height 23
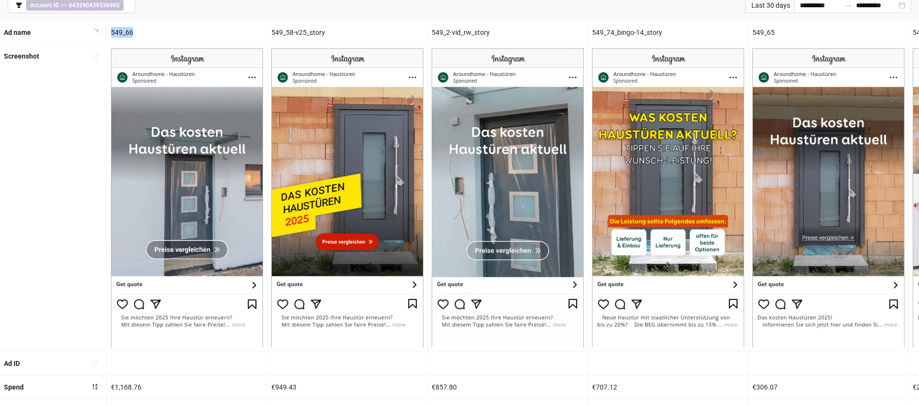
click at [117, 34] on div "549_66" at bounding box center [187, 32] width 160 height 23
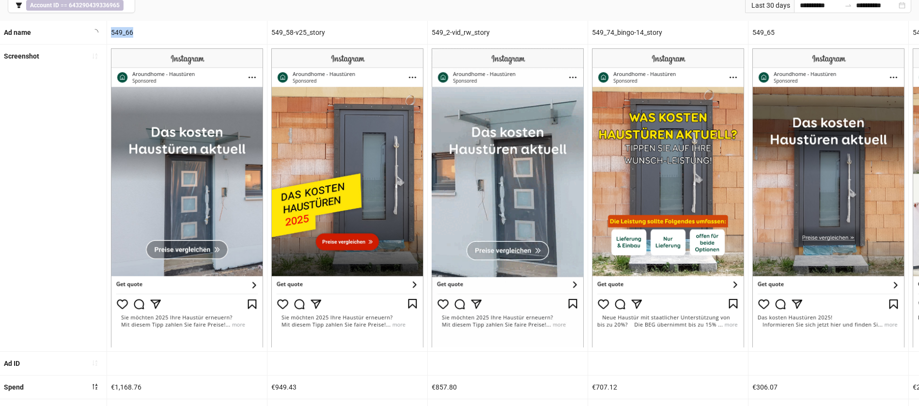
copy div "549_66"
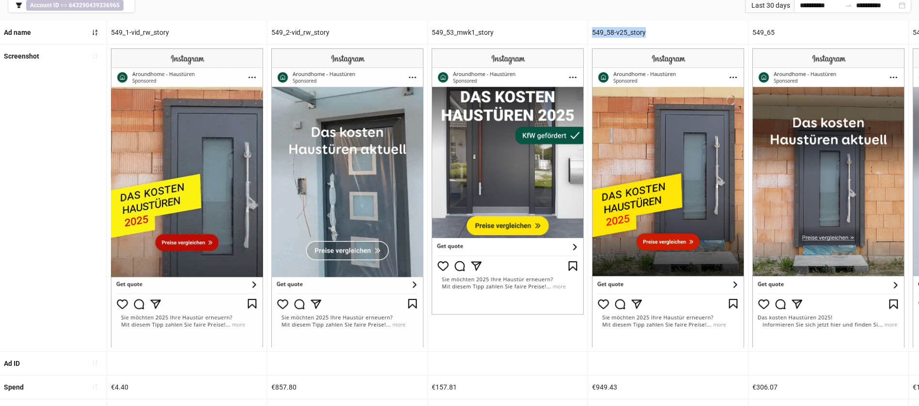
drag, startPoint x: 669, startPoint y: 30, endPoint x: 591, endPoint y: 31, distance: 78.0
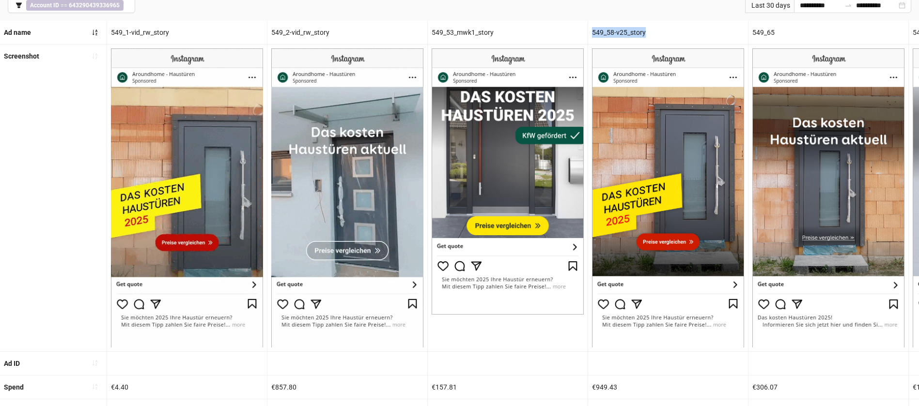
click at [591, 31] on div "549_58-v25_story" at bounding box center [668, 32] width 160 height 23
